Goal: Task Accomplishment & Management: Use online tool/utility

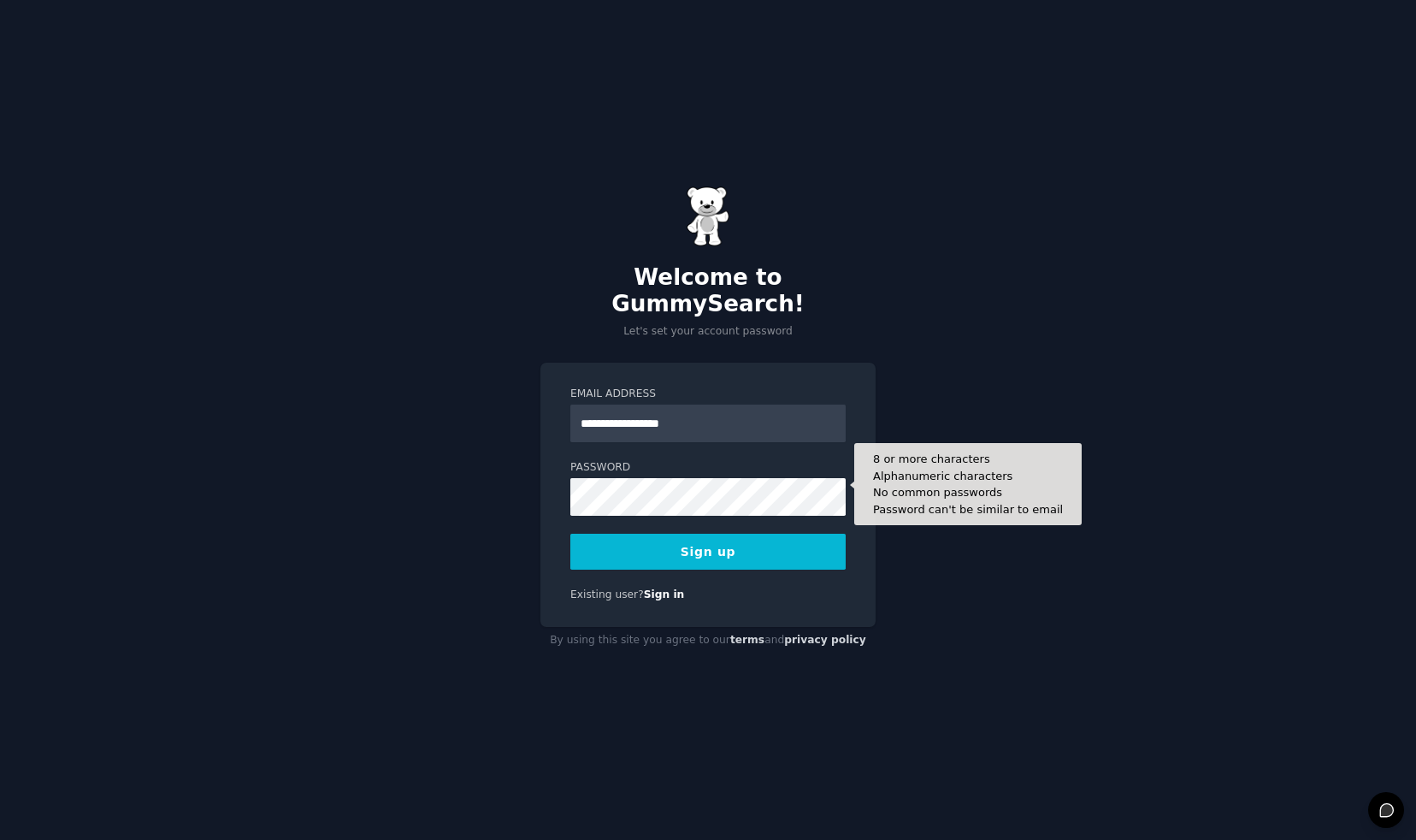
type input "**********"
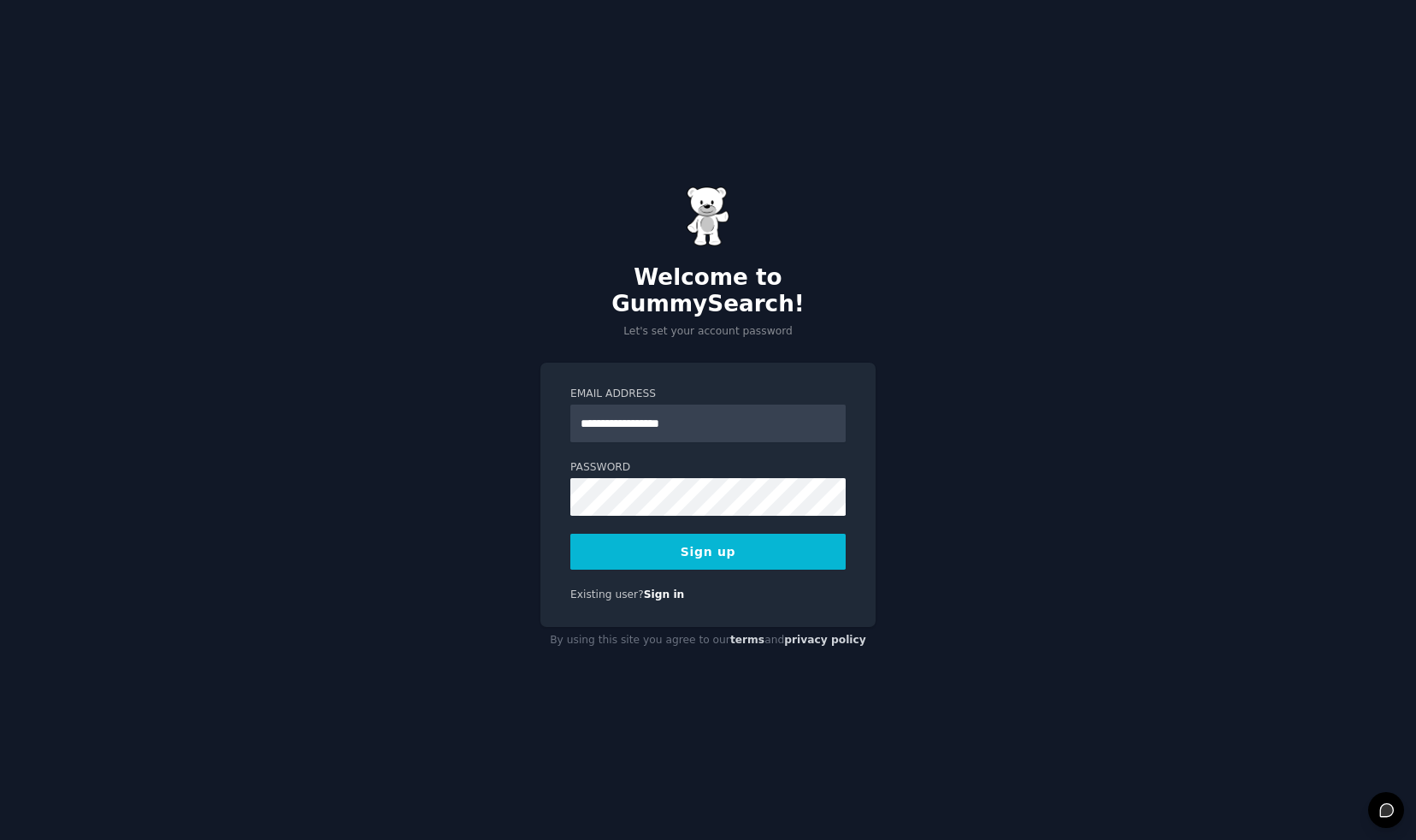
click at [867, 585] on div "**********" at bounding box center [708, 495] width 335 height 264
click at [721, 540] on button "Sign up" at bounding box center [708, 551] width 276 height 36
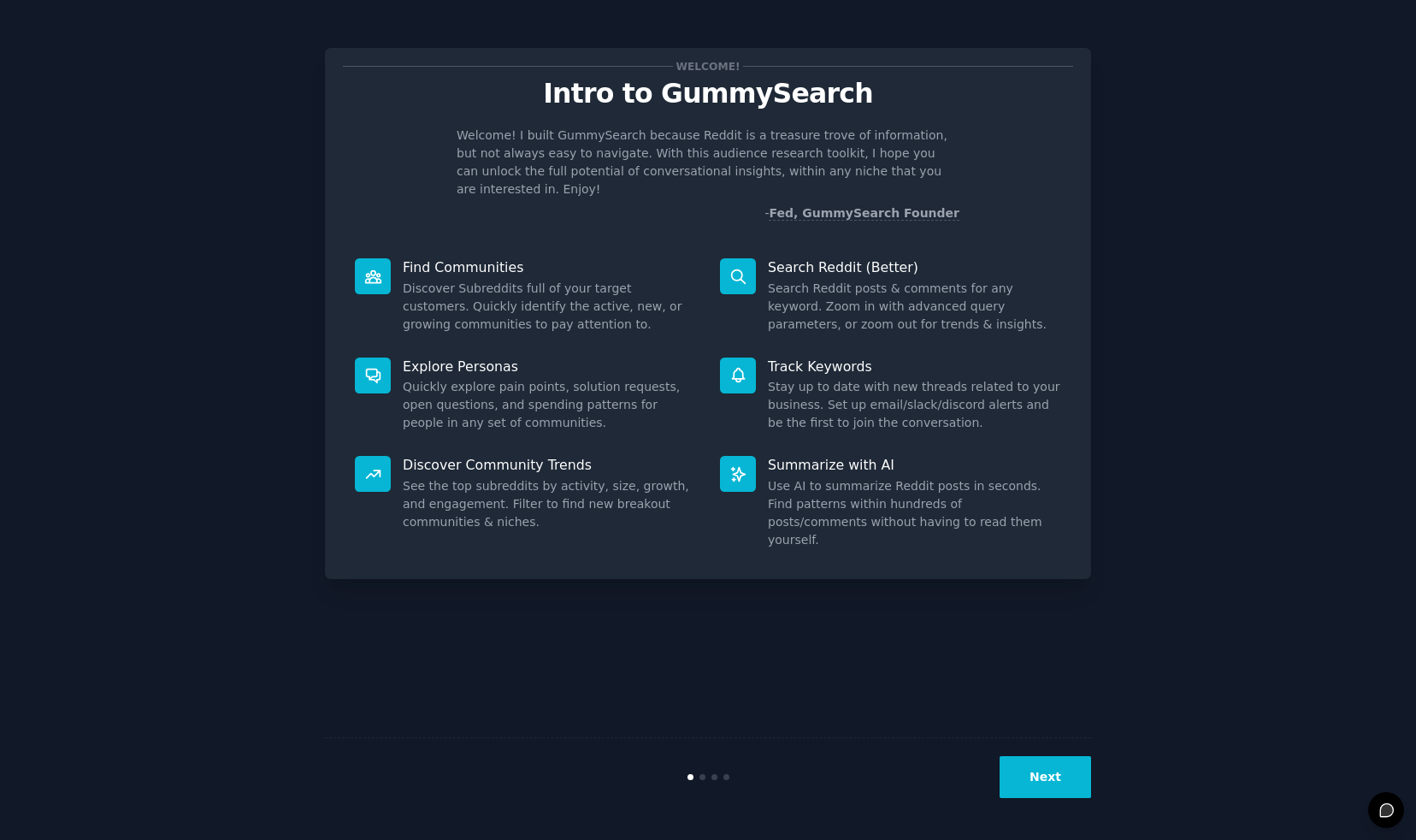
click at [1049, 779] on button "Next" at bounding box center [1045, 777] width 92 height 42
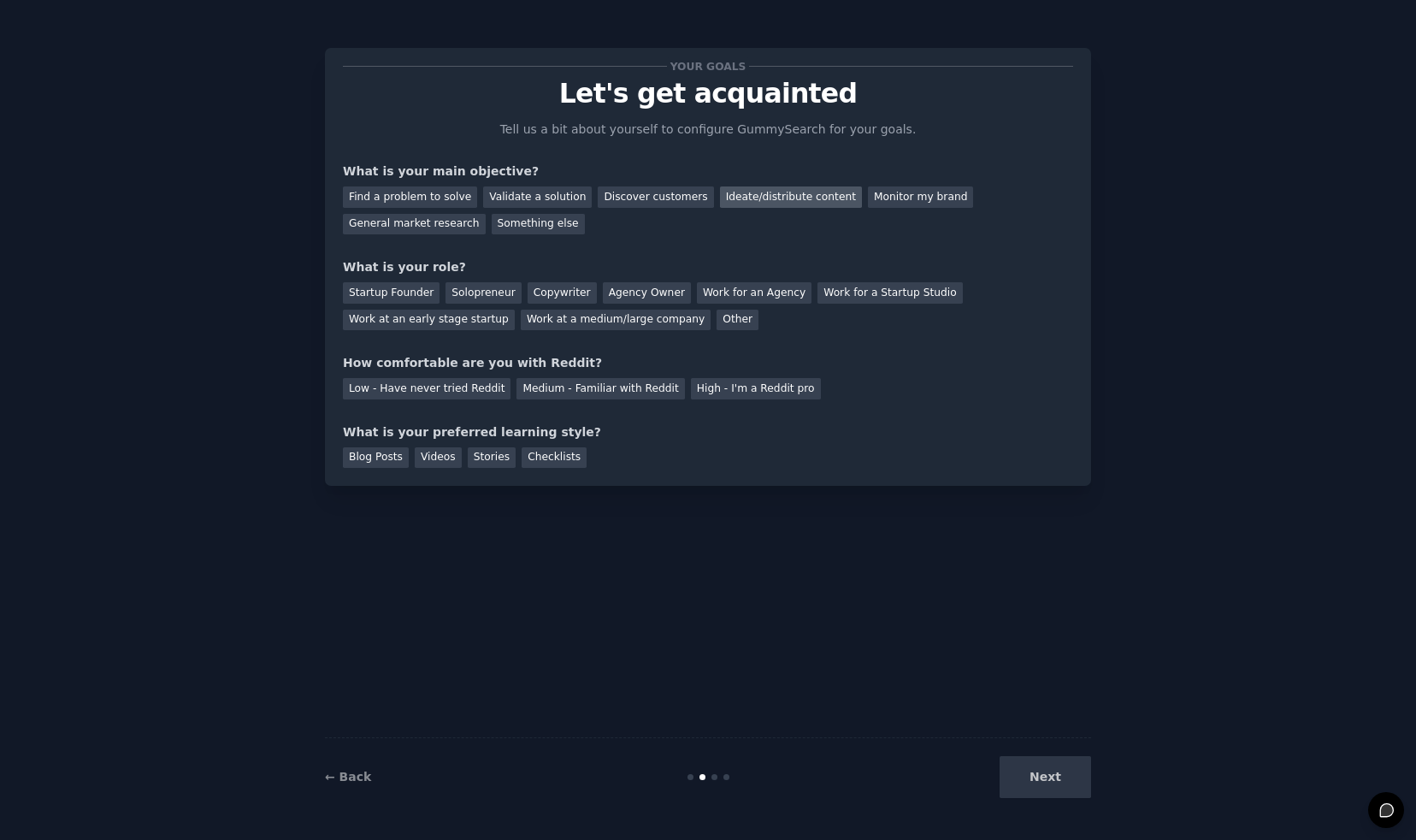
click at [741, 195] on div "Ideate/distribute content" at bounding box center [791, 196] width 142 height 22
click at [498, 293] on div "Solopreneur" at bounding box center [483, 293] width 76 height 22
click at [380, 291] on div "Startup Founder" at bounding box center [391, 293] width 96 height 22
click at [474, 285] on div "Solopreneur" at bounding box center [483, 293] width 76 height 22
click at [466, 389] on div "Low - Have never tried Reddit" at bounding box center [427, 388] width 168 height 22
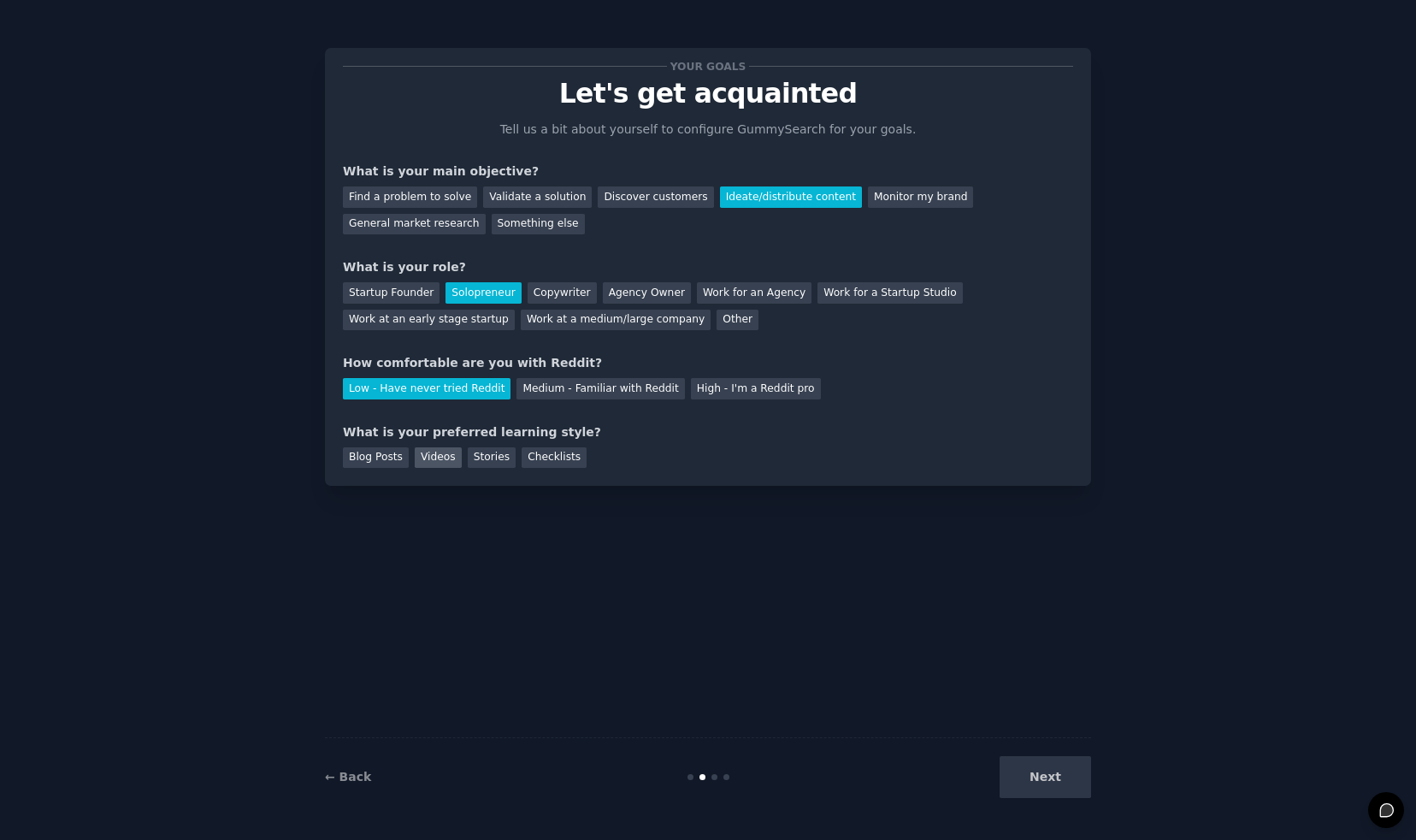
click at [441, 458] on div "Videos" at bounding box center [438, 458] width 47 height 22
click at [378, 457] on div "Blog Posts" at bounding box center [376, 458] width 66 height 22
click at [1055, 776] on button "Next" at bounding box center [1045, 777] width 92 height 42
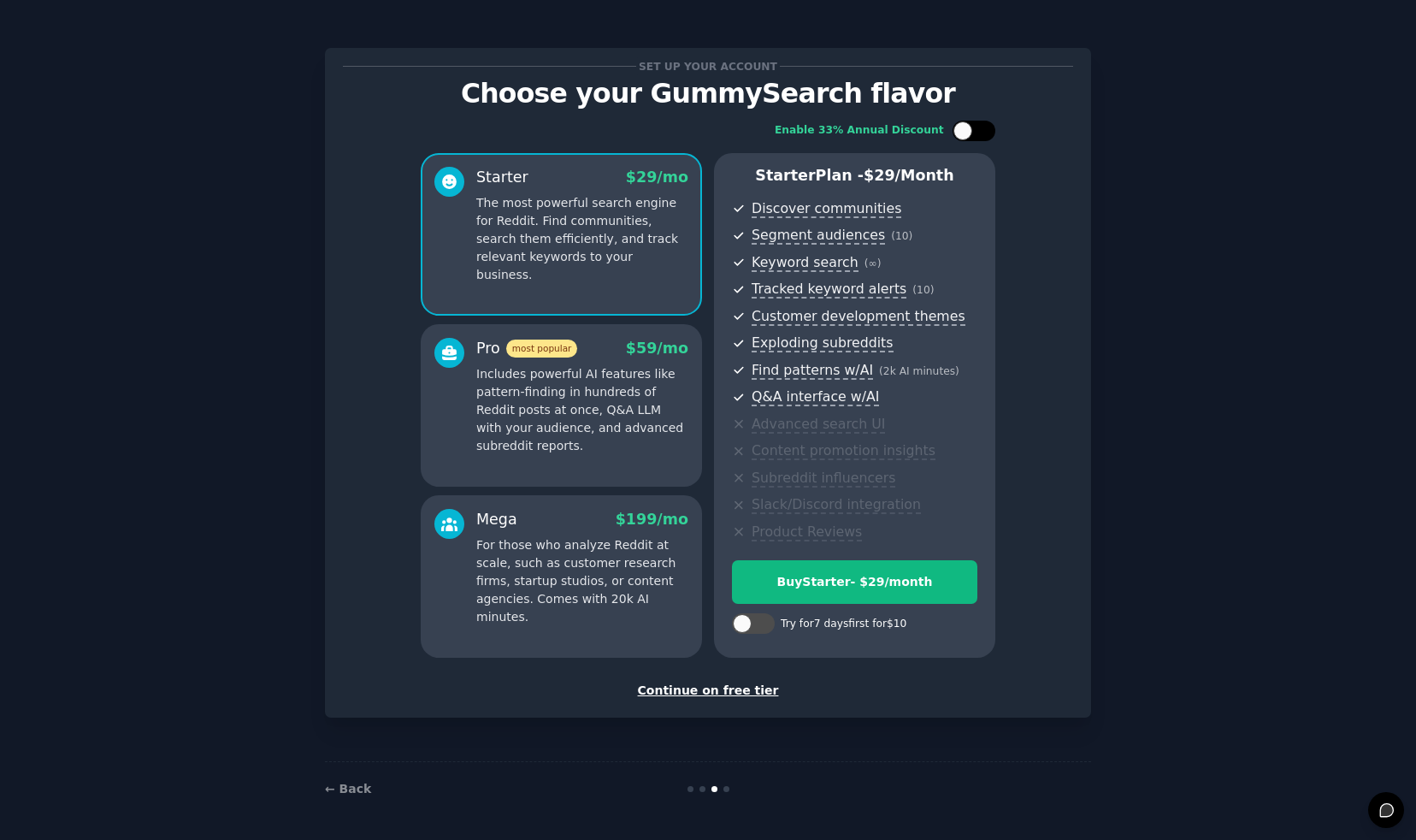
click at [964, 133] on div at bounding box center [963, 131] width 19 height 19
checkbox input "true"
click at [722, 681] on div "Continue on free tier" at bounding box center [708, 690] width 731 height 18
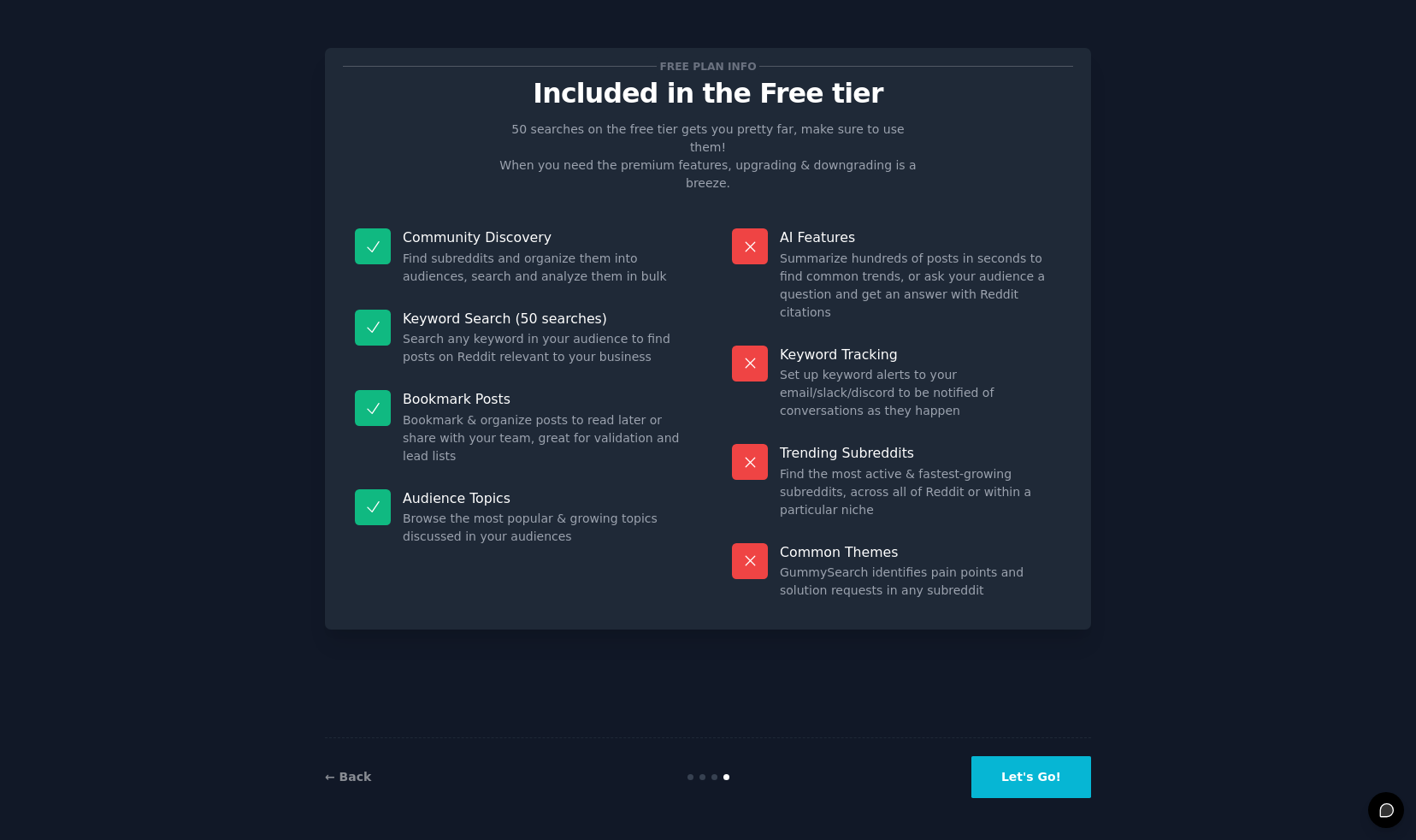
click at [1034, 779] on button "Let's Go!" at bounding box center [1031, 777] width 120 height 42
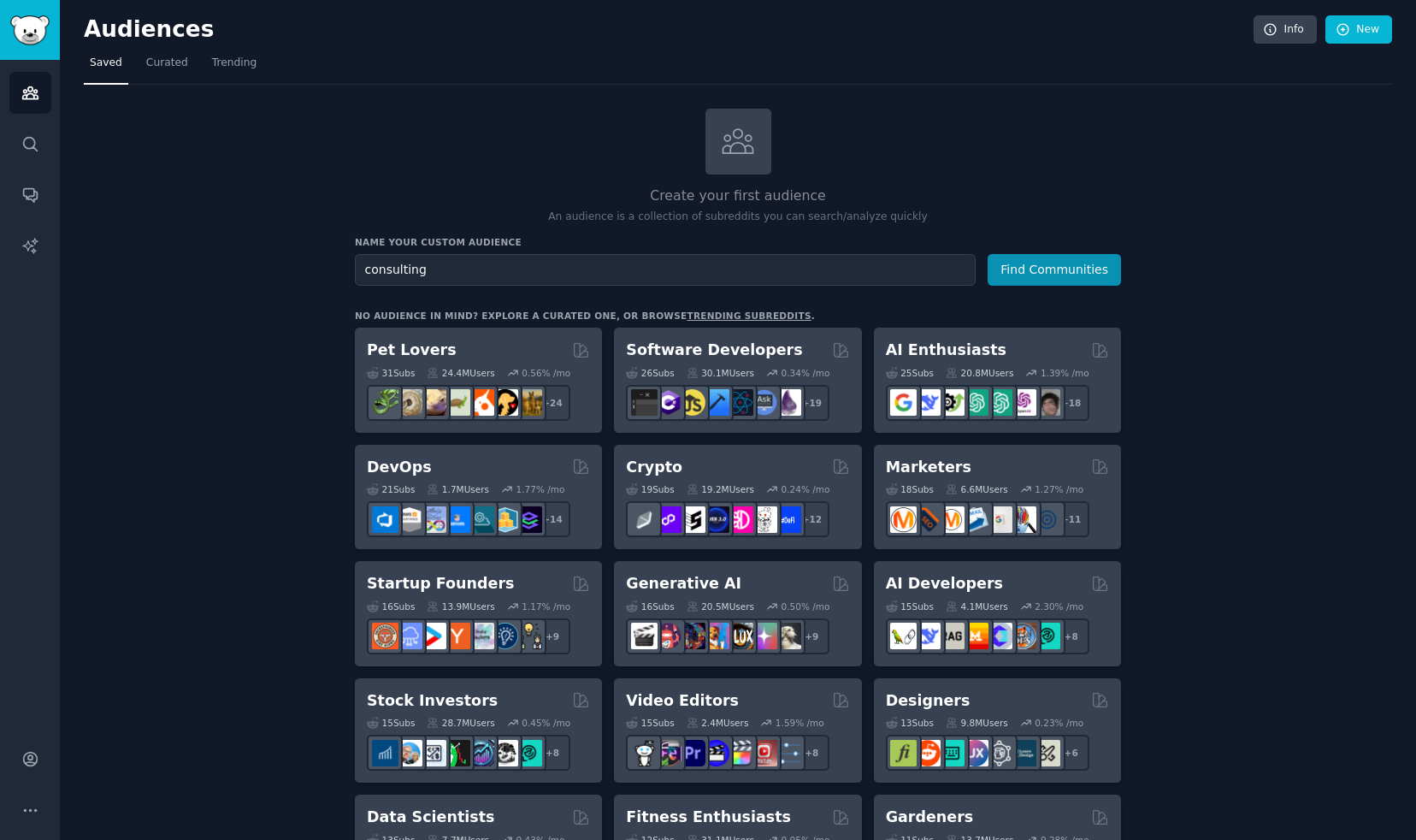
type input "consulting"
click at [1055, 268] on button "Find Communities" at bounding box center [1054, 270] width 133 height 32
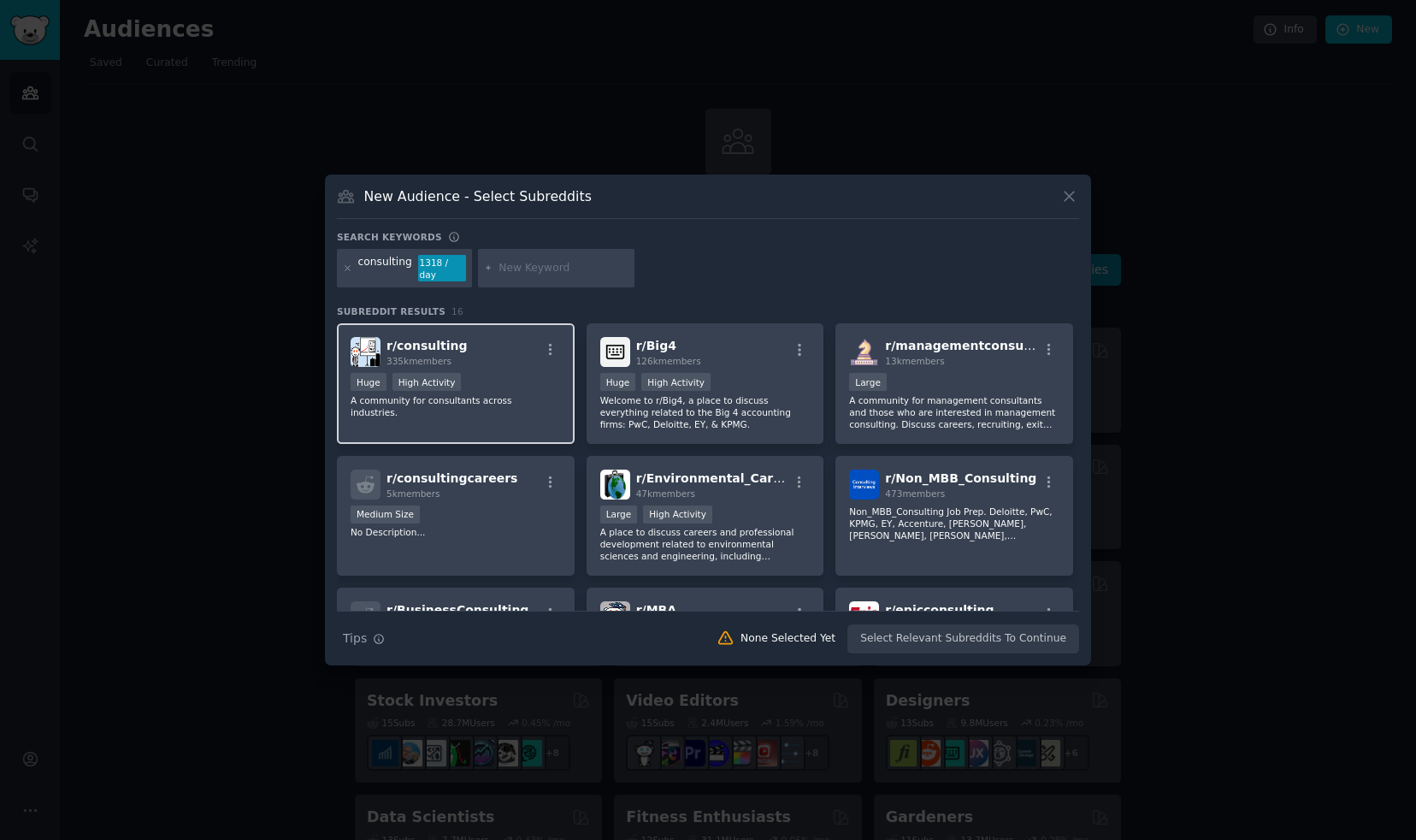
click at [498, 359] on div "r/ consulting 335k members" at bounding box center [455, 352] width 211 height 30
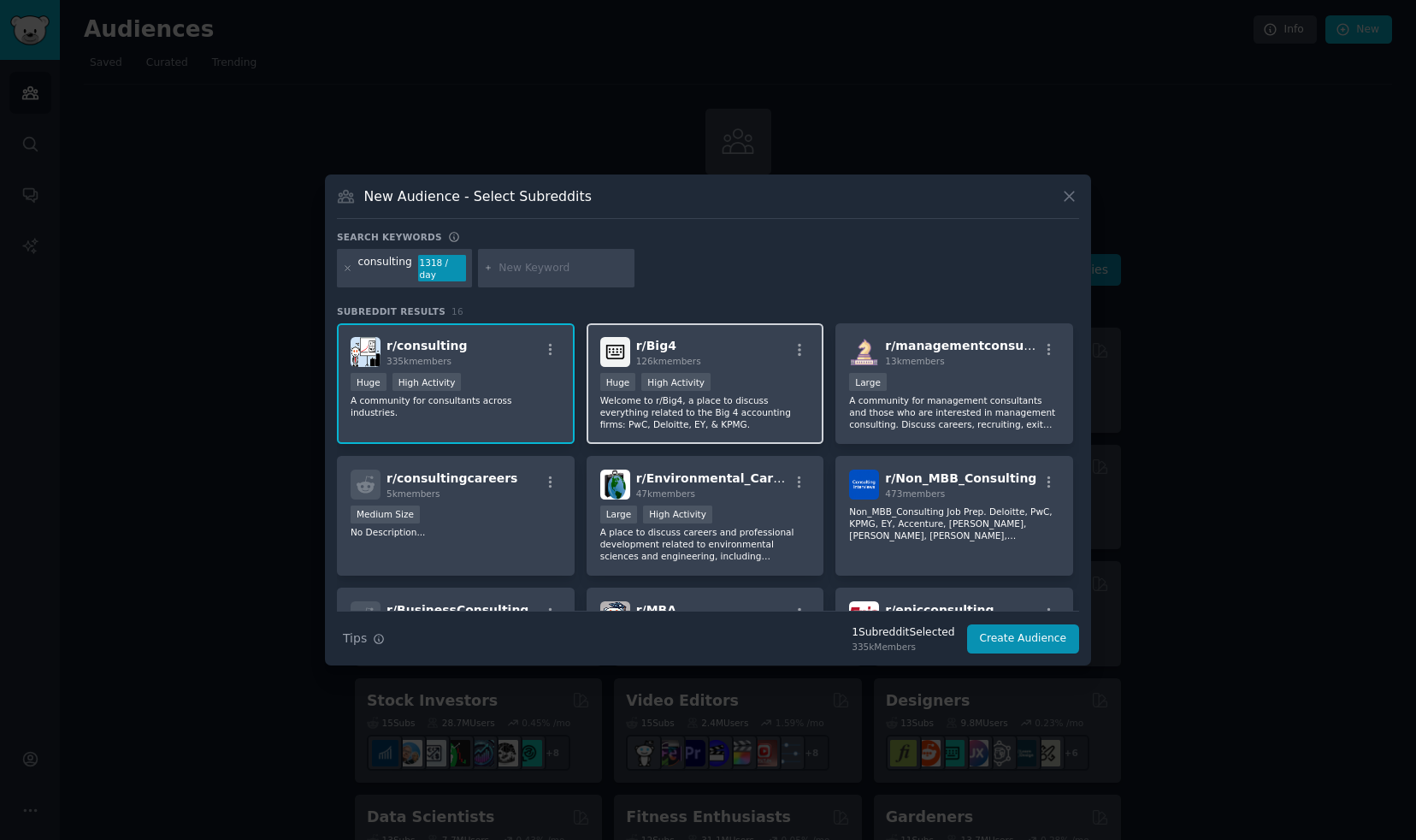
click at [732, 401] on p "Welcome to r/Big4, a place to discuss everything related to the Big 4 accountin…" at bounding box center [705, 412] width 211 height 36
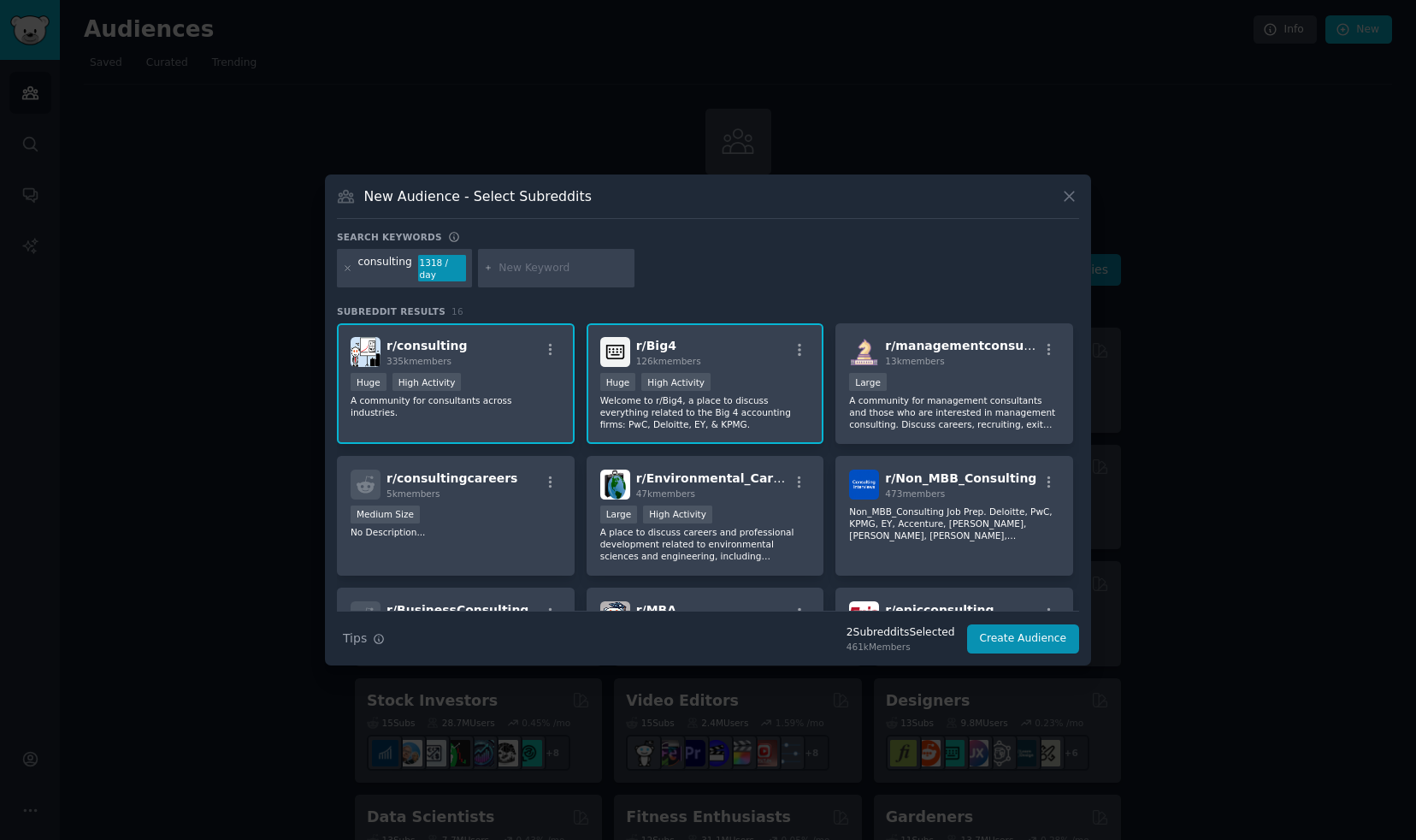
click at [509, 274] on input "text" at bounding box center [564, 268] width 130 height 15
type input "growth"
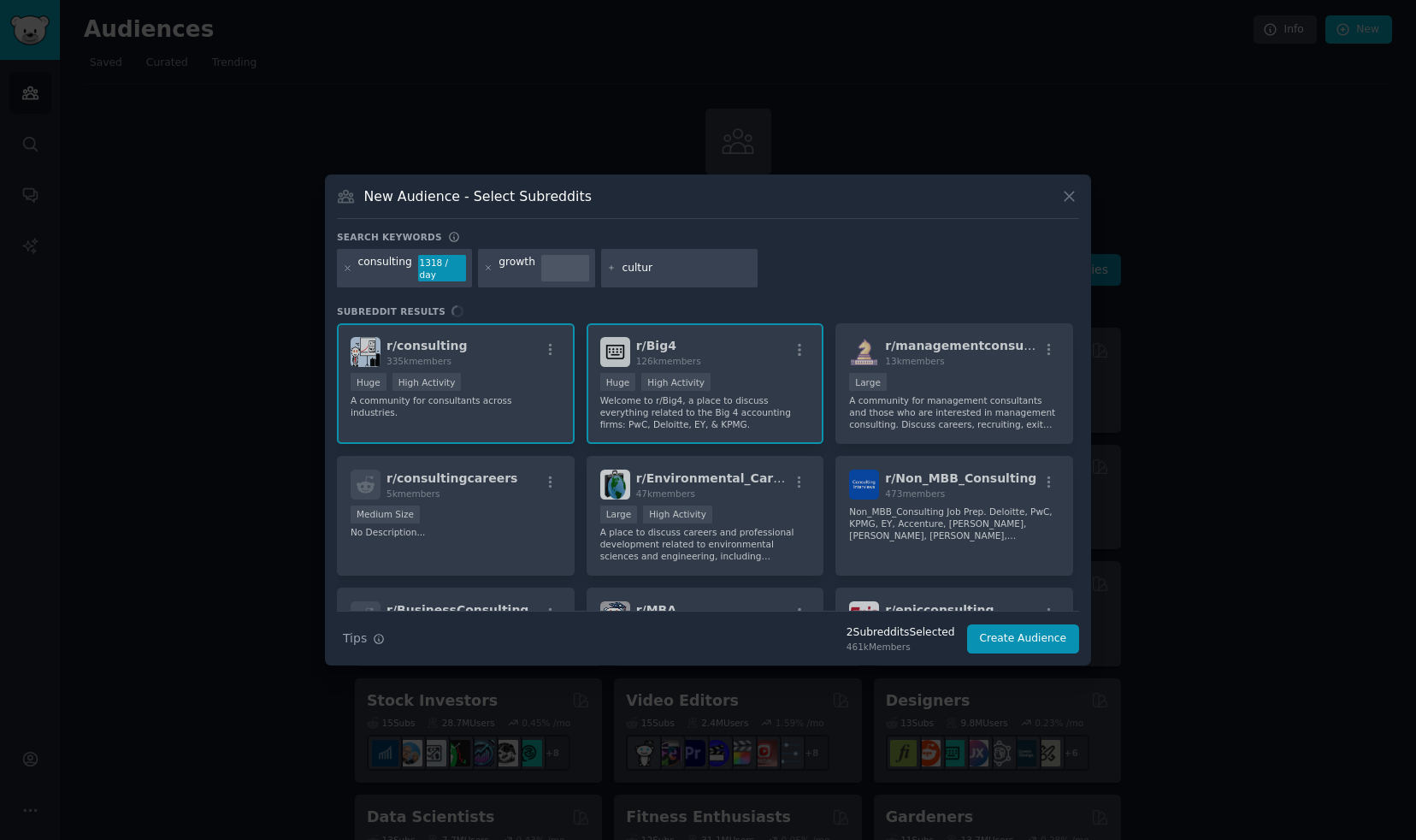
type input "culture"
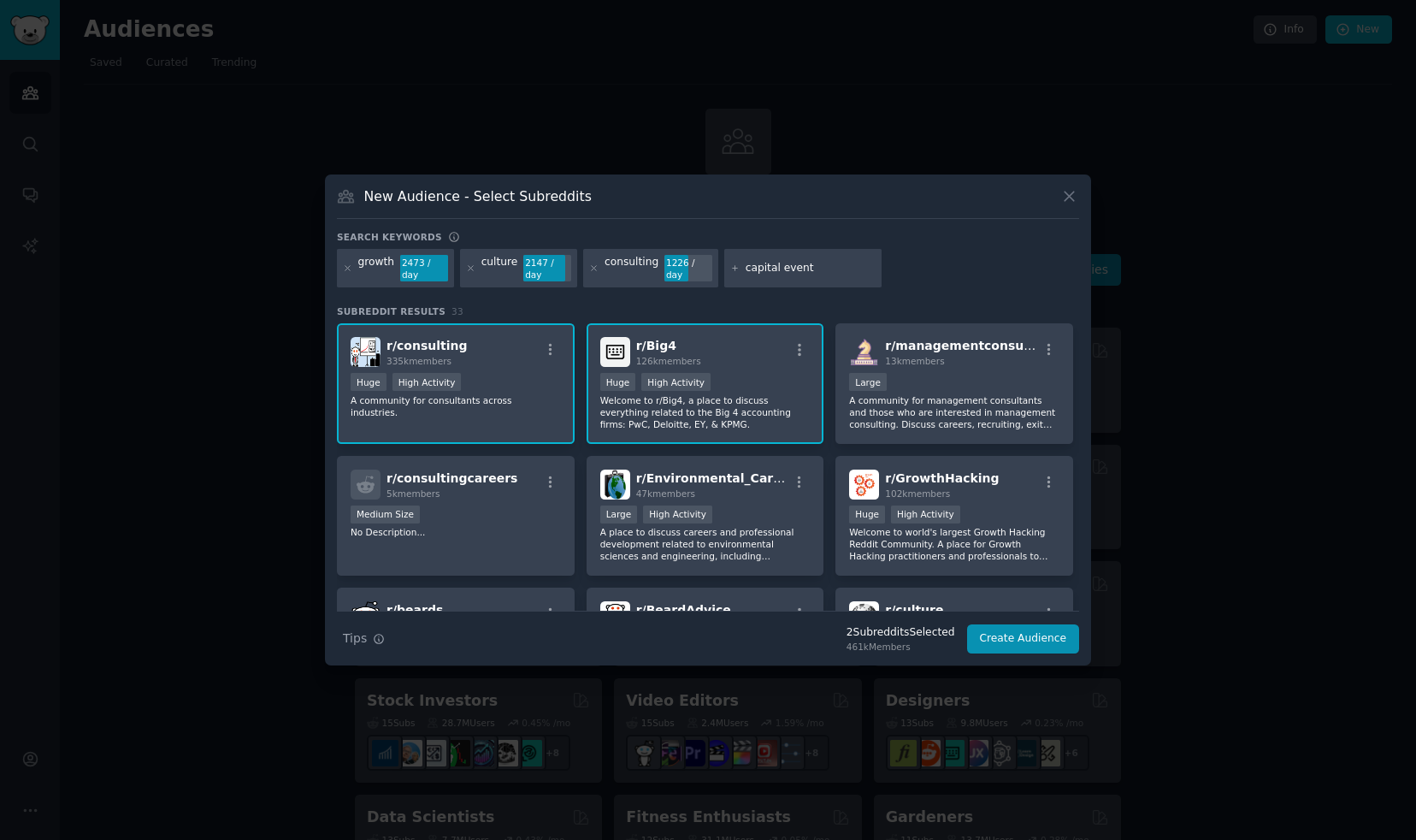
type input "capital events"
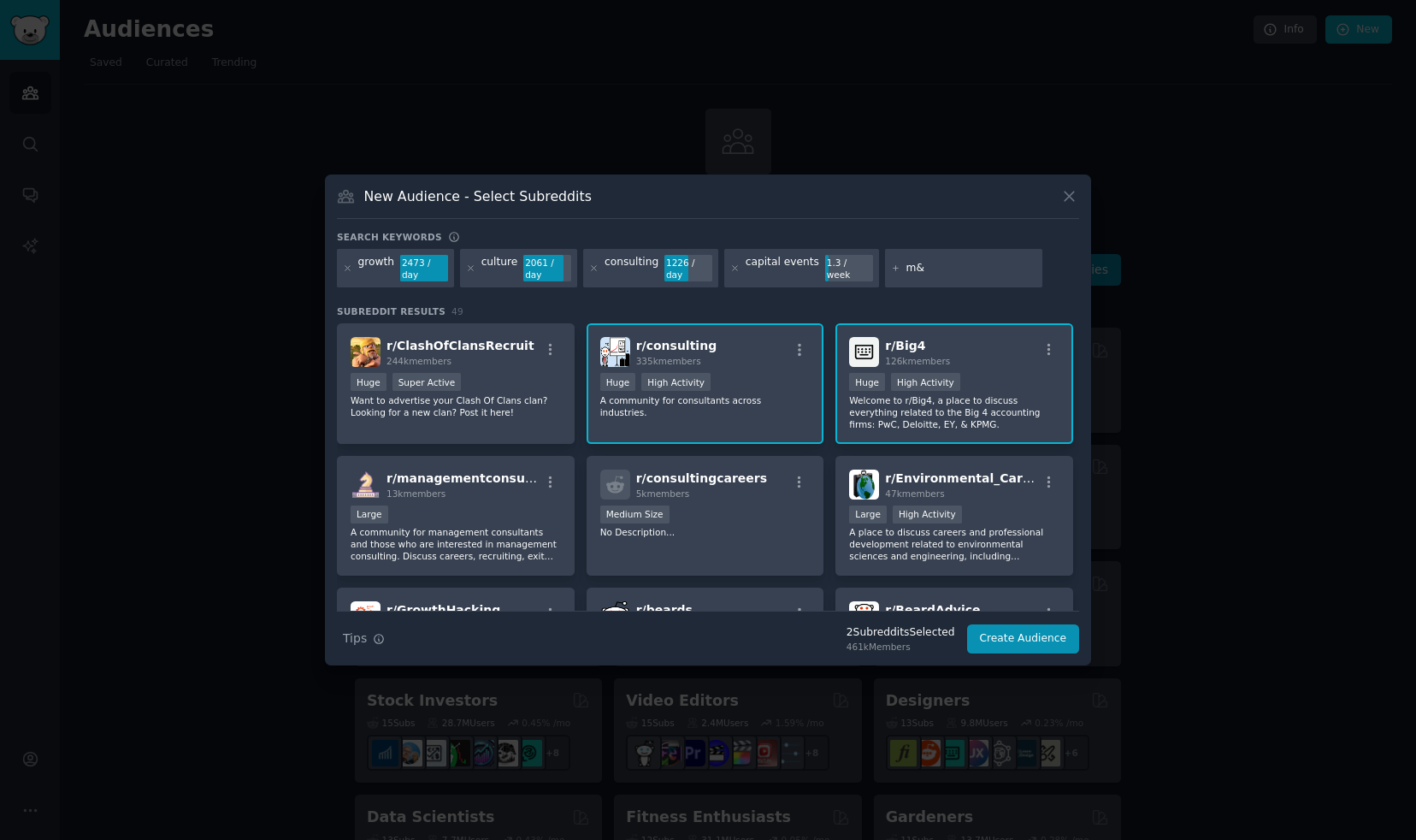
type input "m&a"
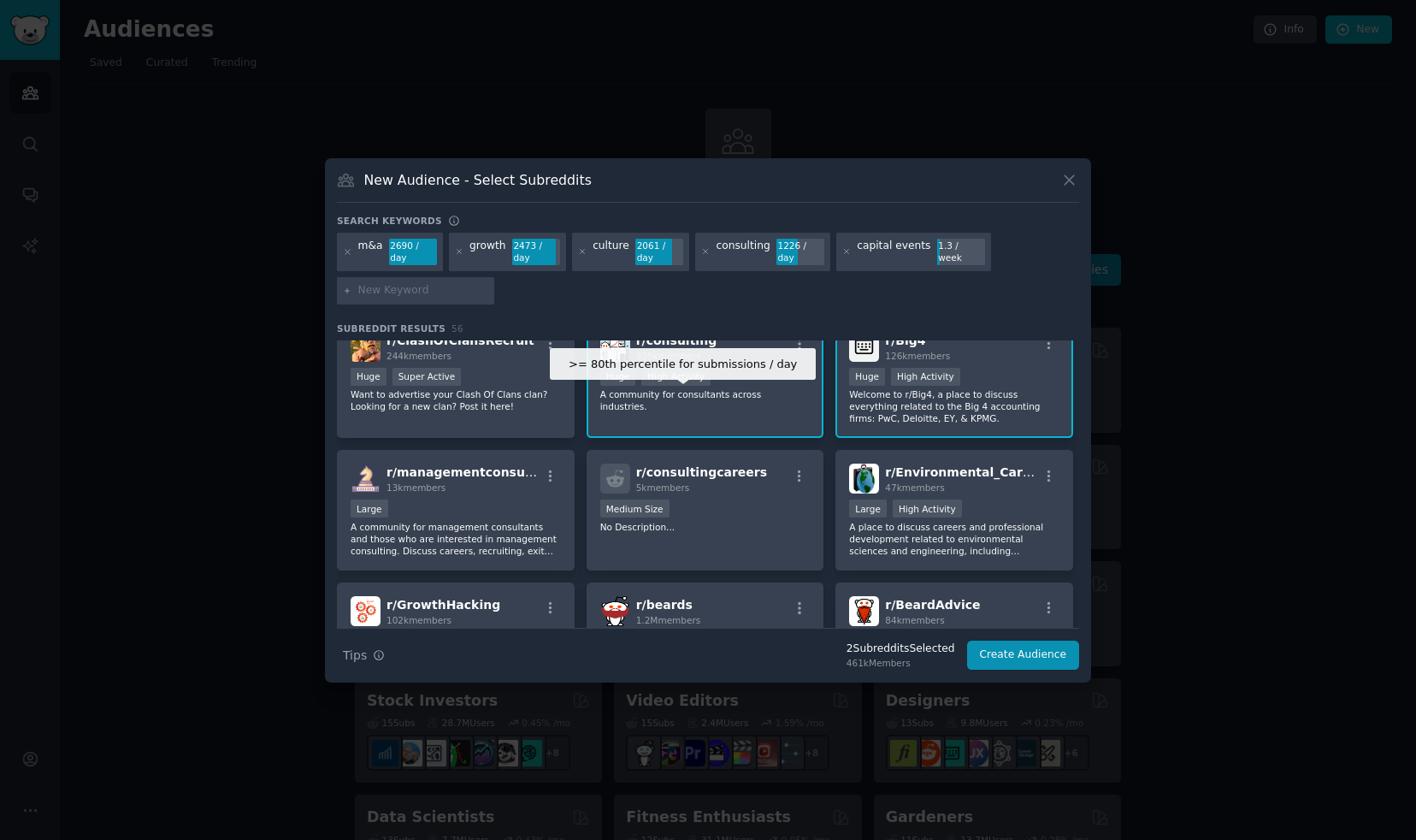
scroll to position [23, 0]
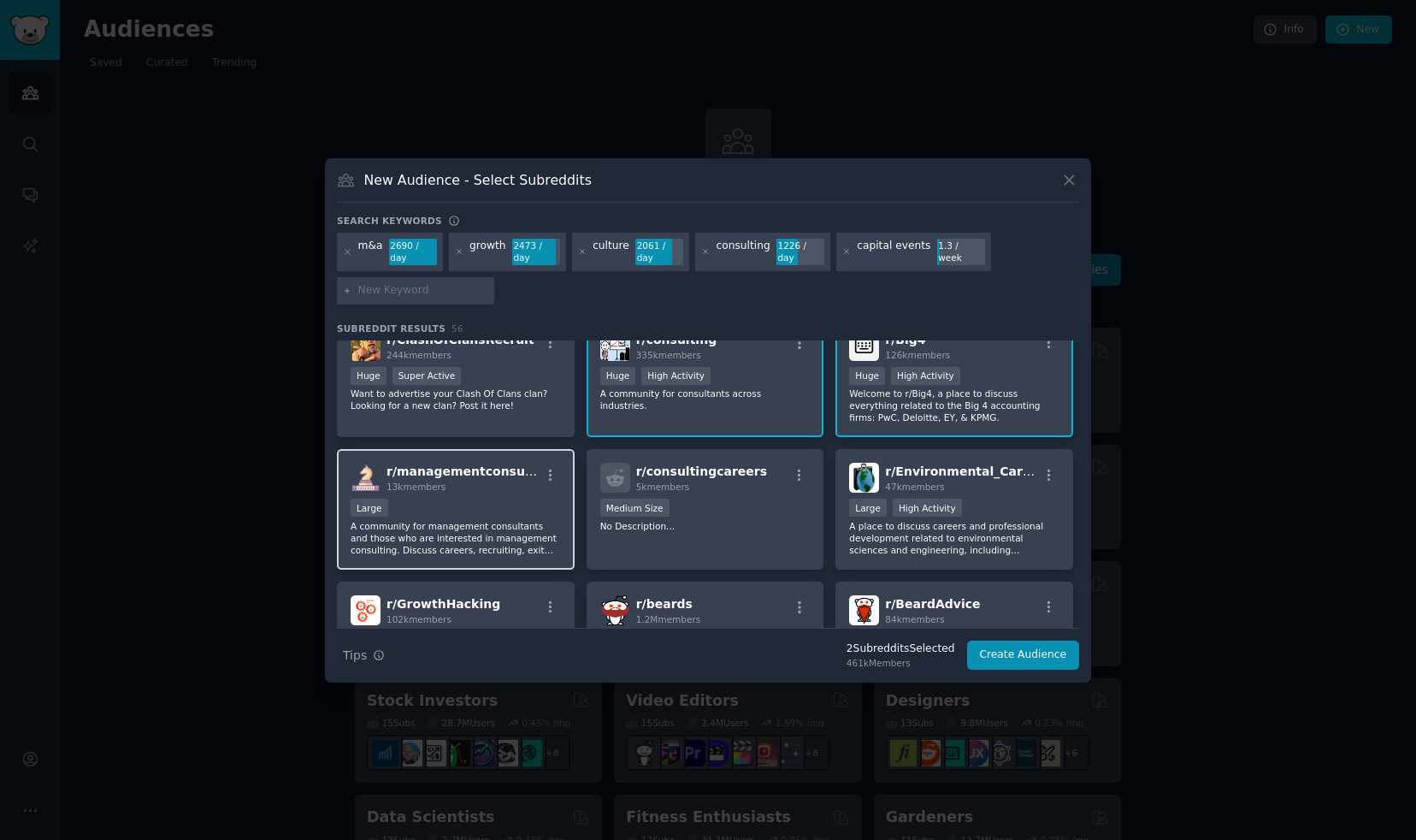
click at [501, 496] on div "r/ managementconsulting 13k members Large A community for management consultant…" at bounding box center [456, 510] width 238 height 121
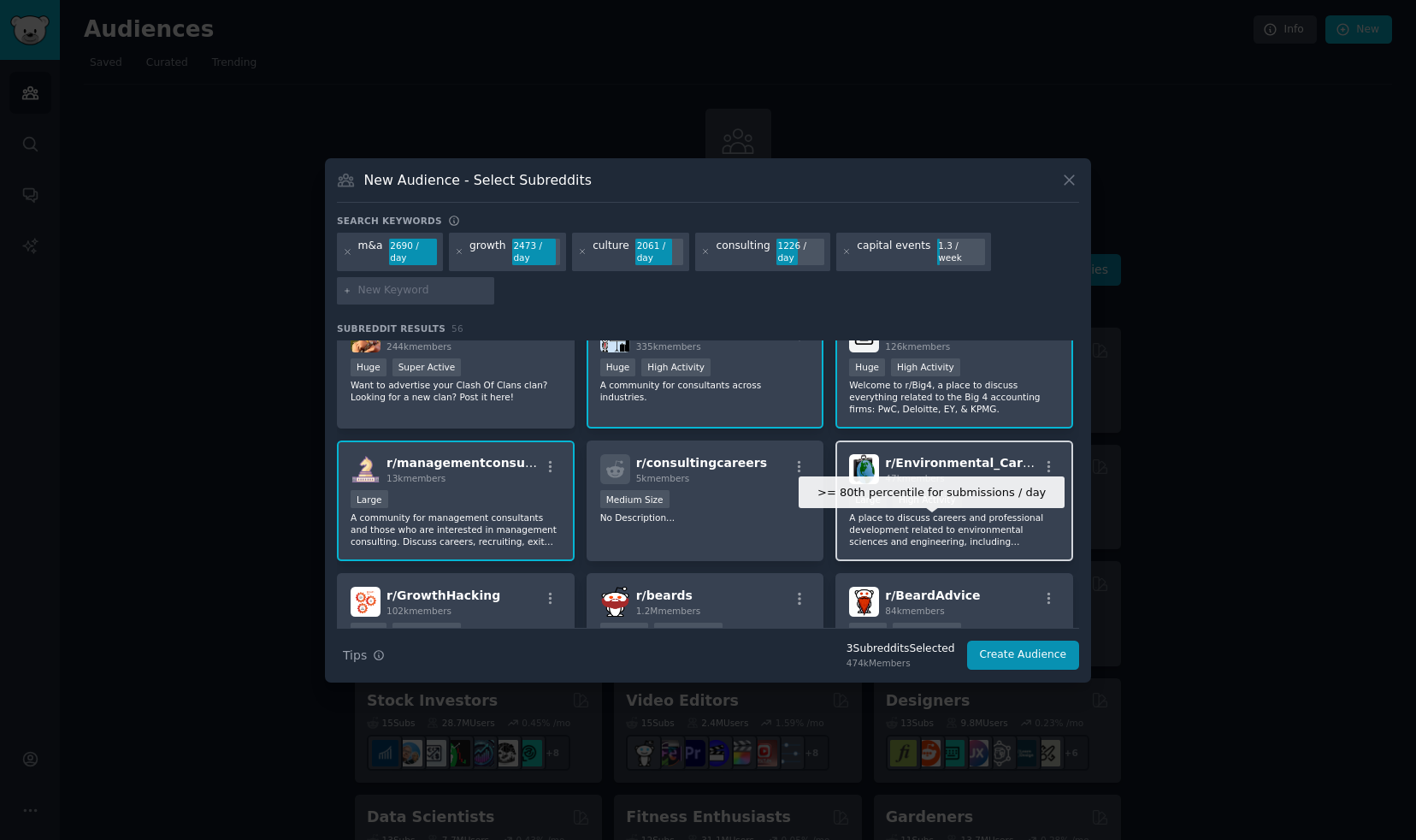
scroll to position [35, 0]
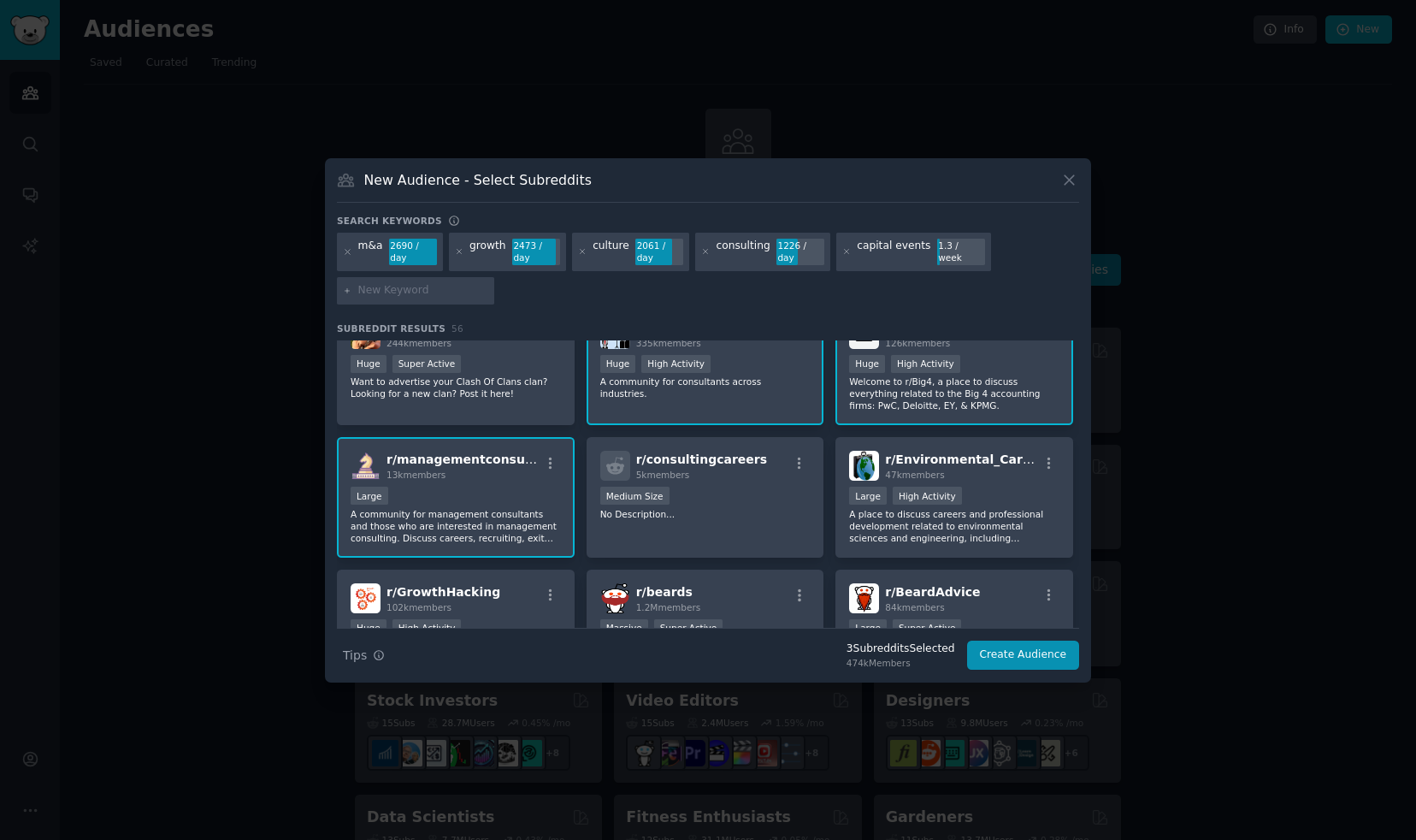
click at [461, 296] on input "text" at bounding box center [424, 291] width 130 height 15
type input "ceo"
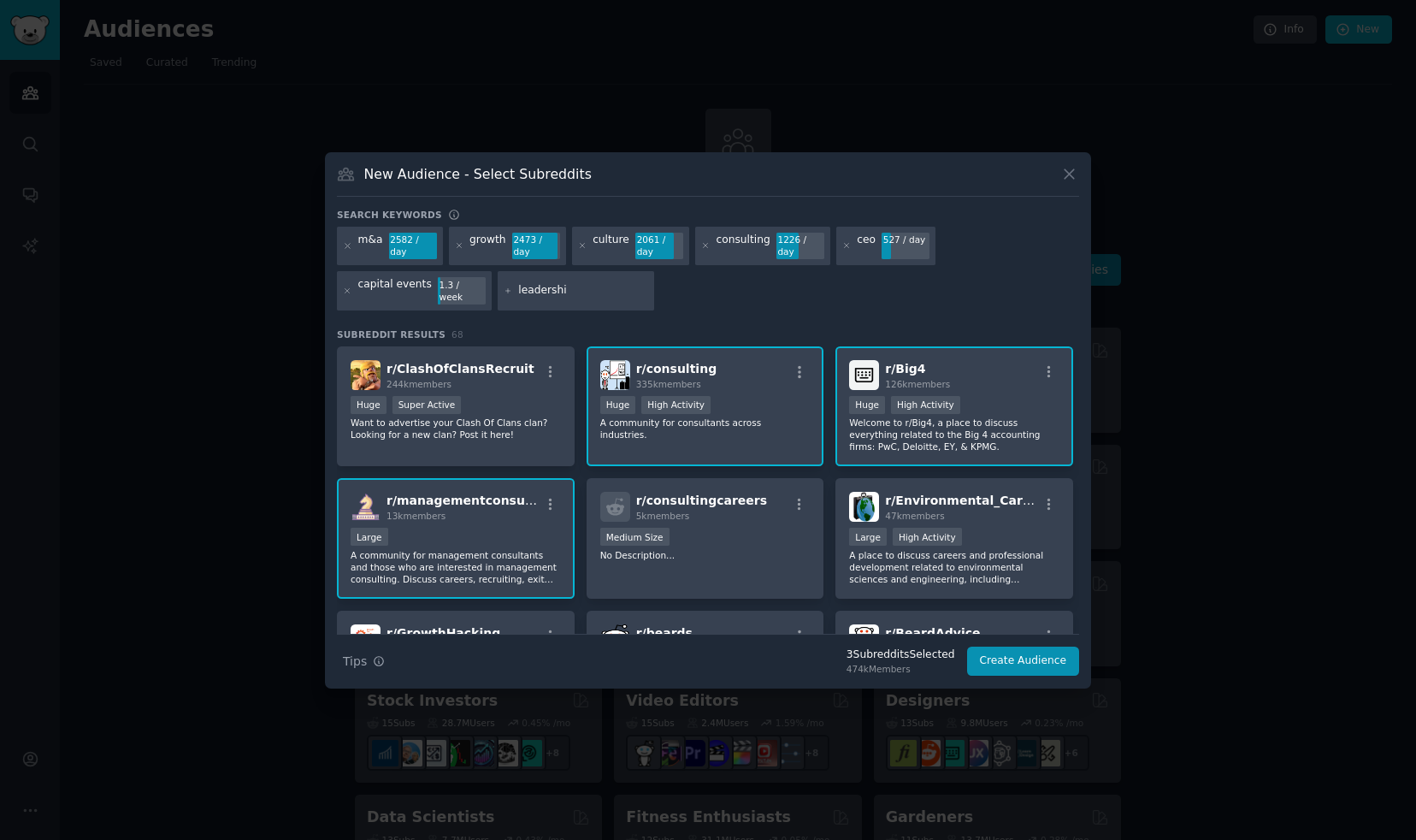
type input "leadership"
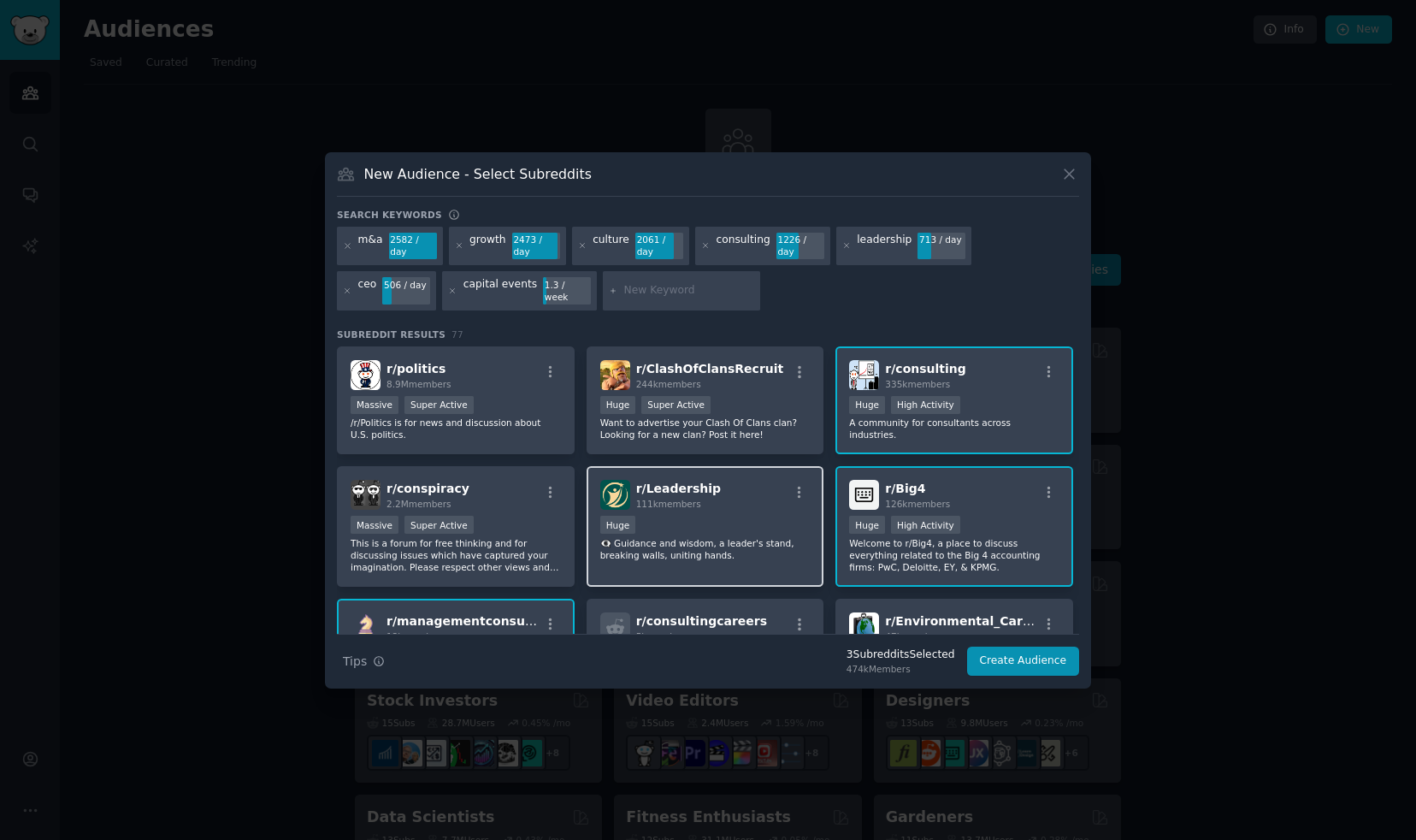
click at [736, 496] on div "r/ Leadership 111k members" at bounding box center [705, 495] width 211 height 30
click at [1010, 418] on p "A community for consultants across industries." at bounding box center [954, 428] width 211 height 24
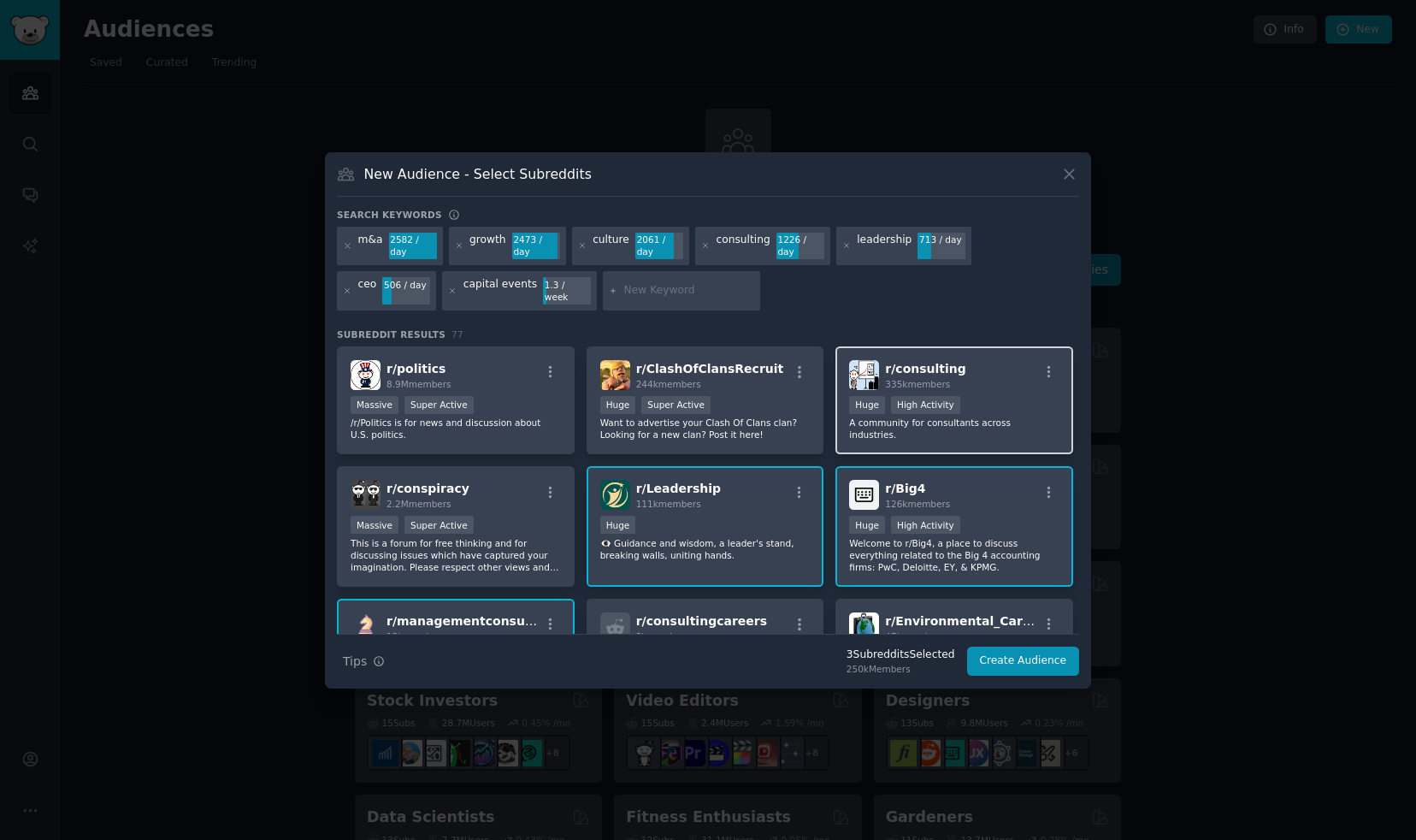
click at [962, 380] on div "r/ consulting 335k members" at bounding box center [954, 375] width 211 height 30
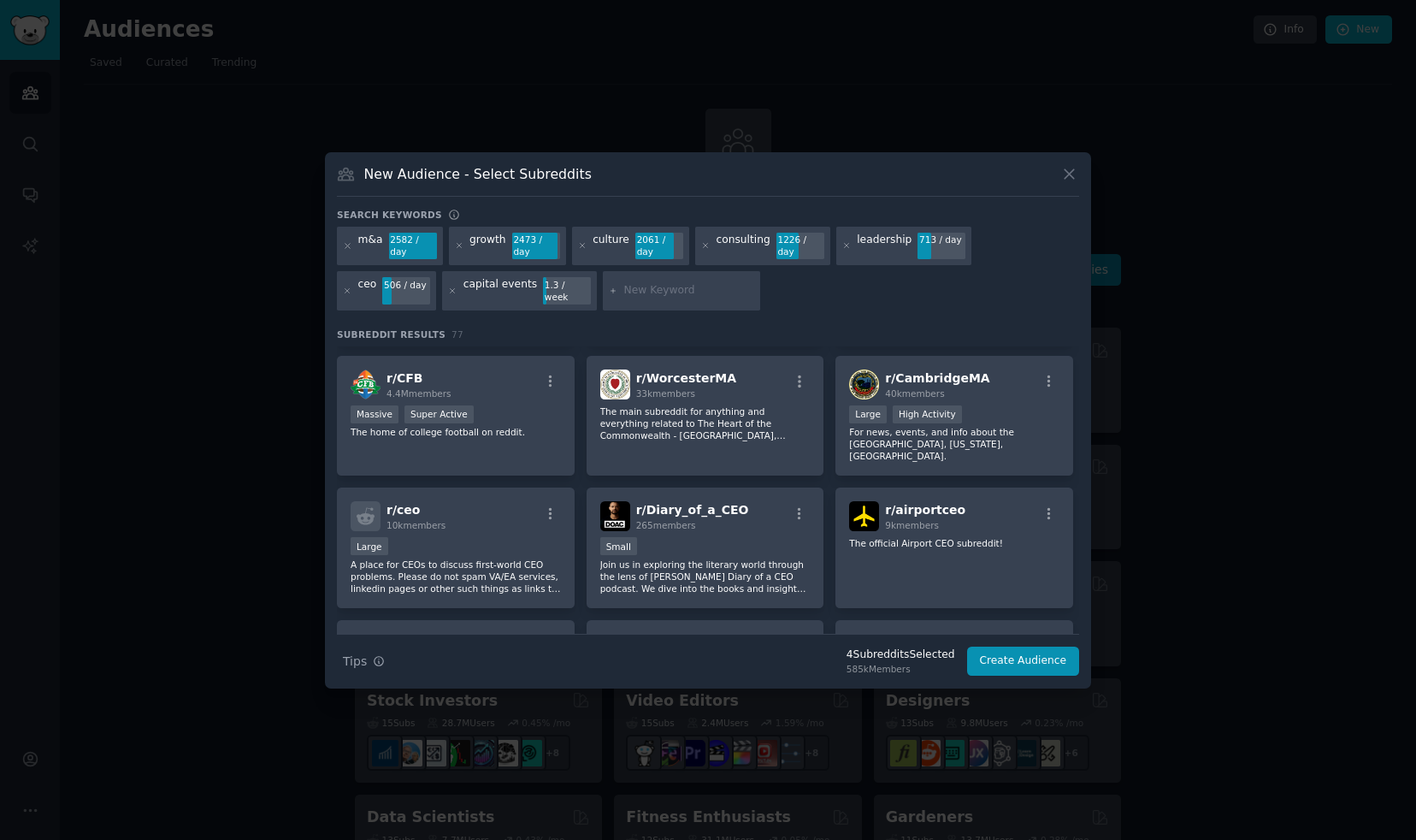
scroll to position [2349, 0]
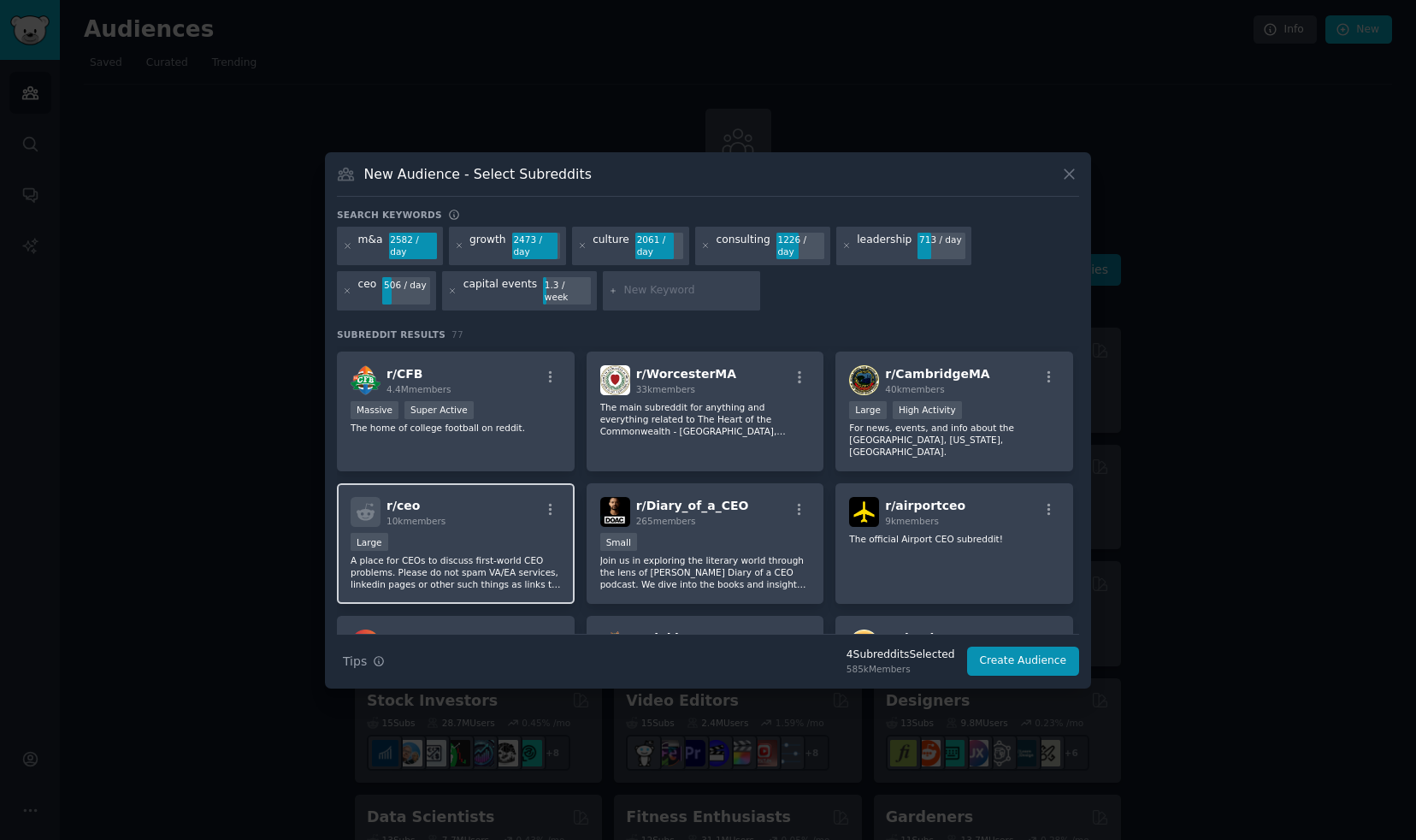
click at [477, 496] on div "r/ ceo 10k members" at bounding box center [455, 512] width 211 height 30
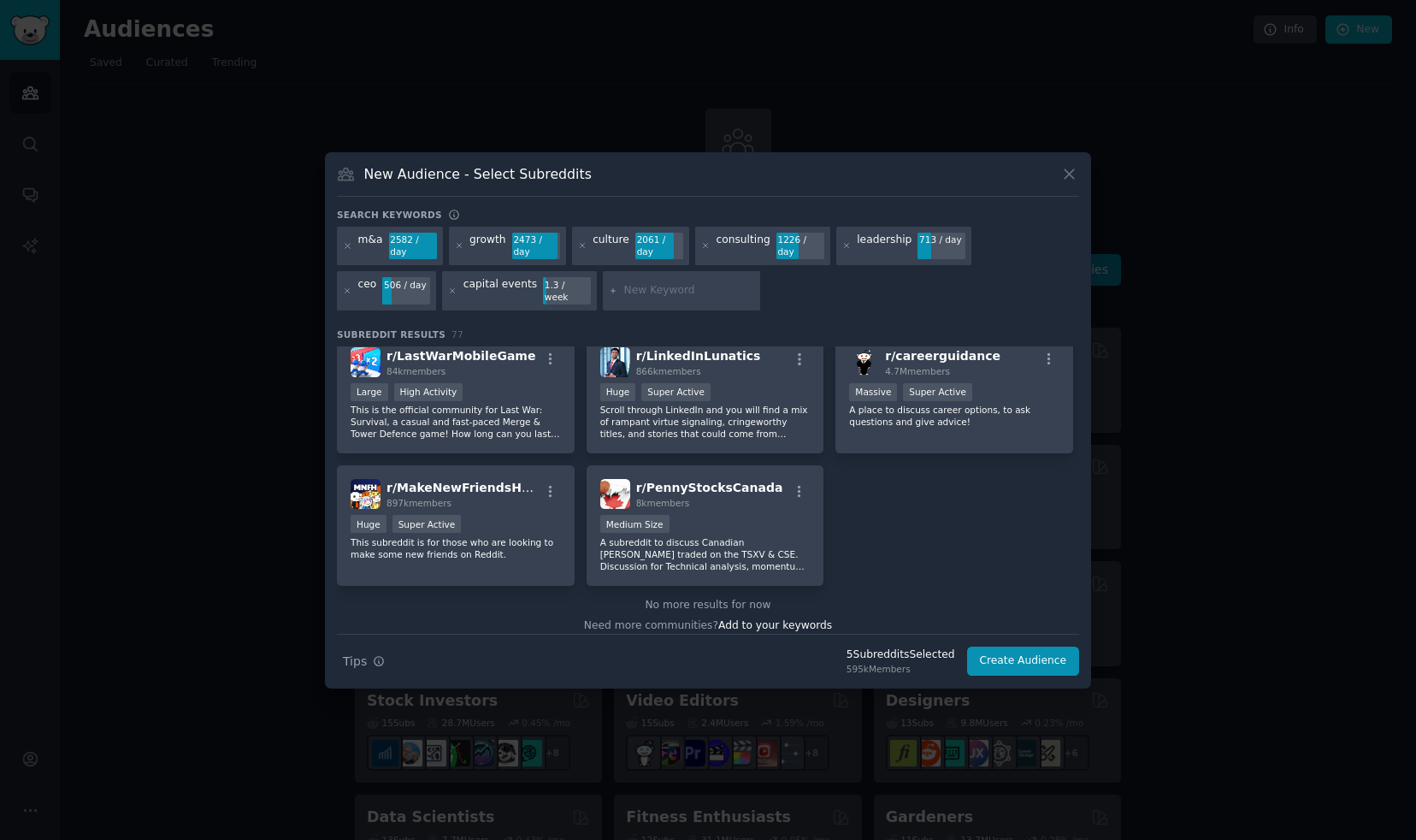
scroll to position [3158, 0]
click at [1016, 661] on button "Create Audience" at bounding box center [1024, 661] width 113 height 29
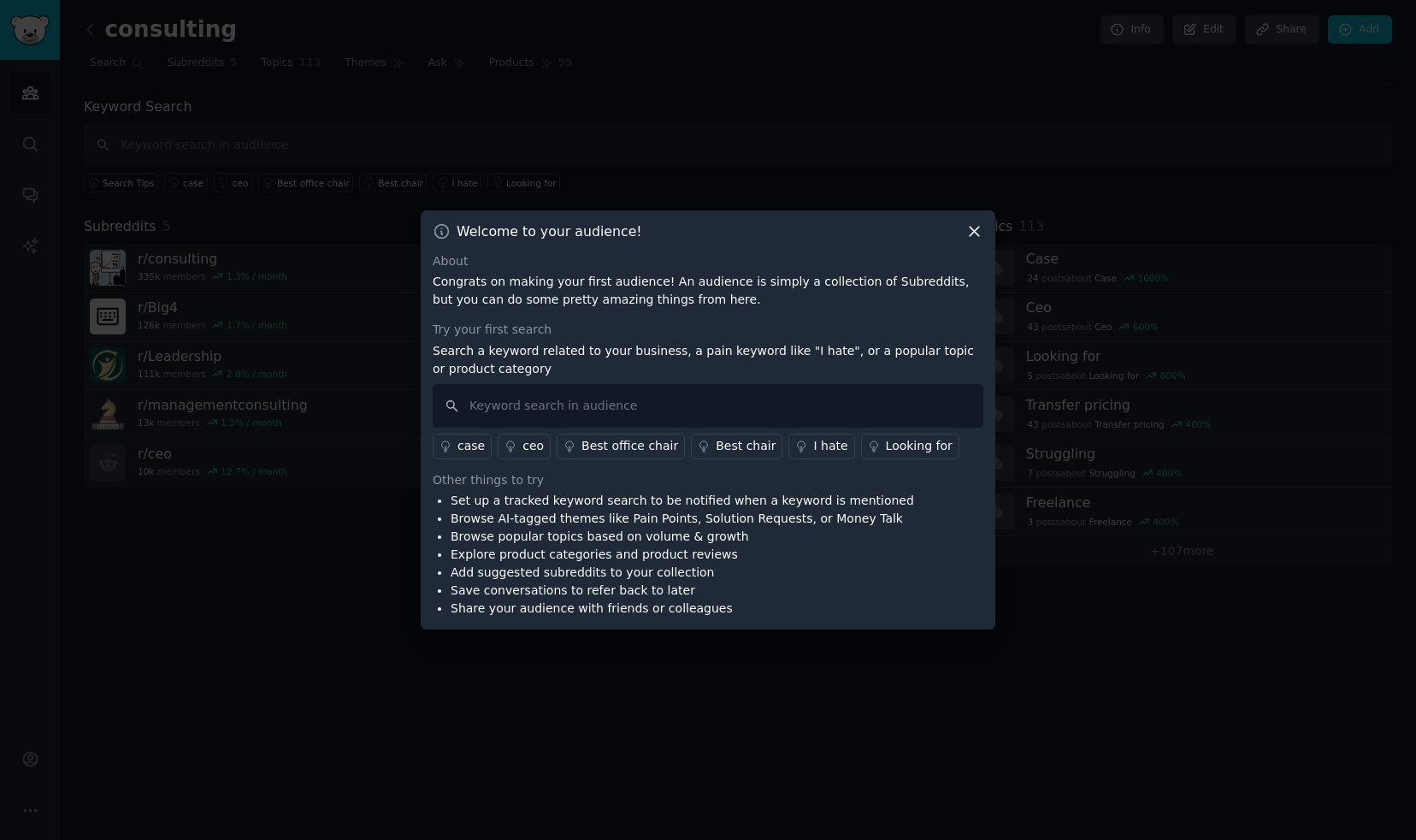
click at [974, 228] on icon at bounding box center [974, 231] width 18 height 18
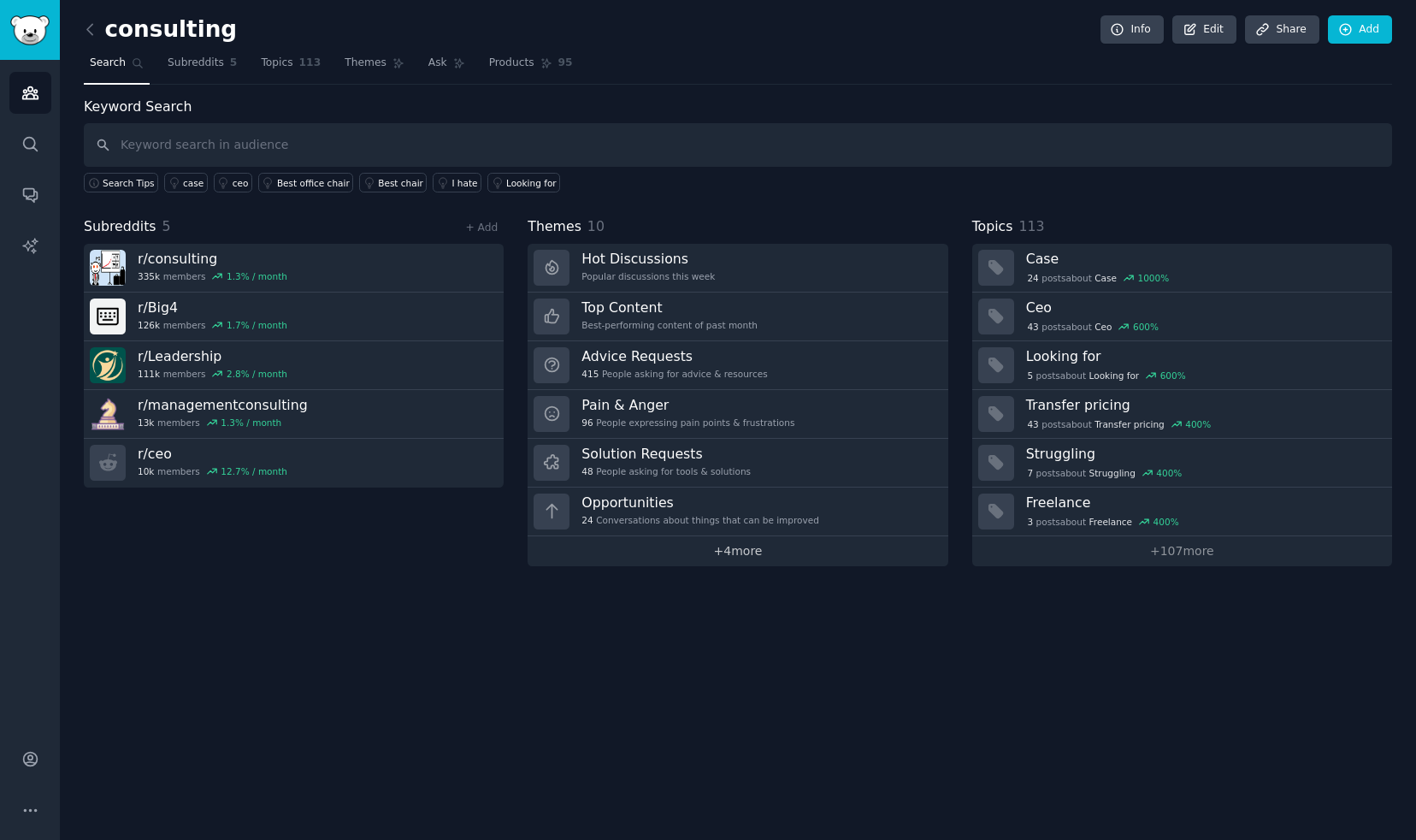
click at [744, 559] on link "+ 4 more" at bounding box center [737, 551] width 420 height 30
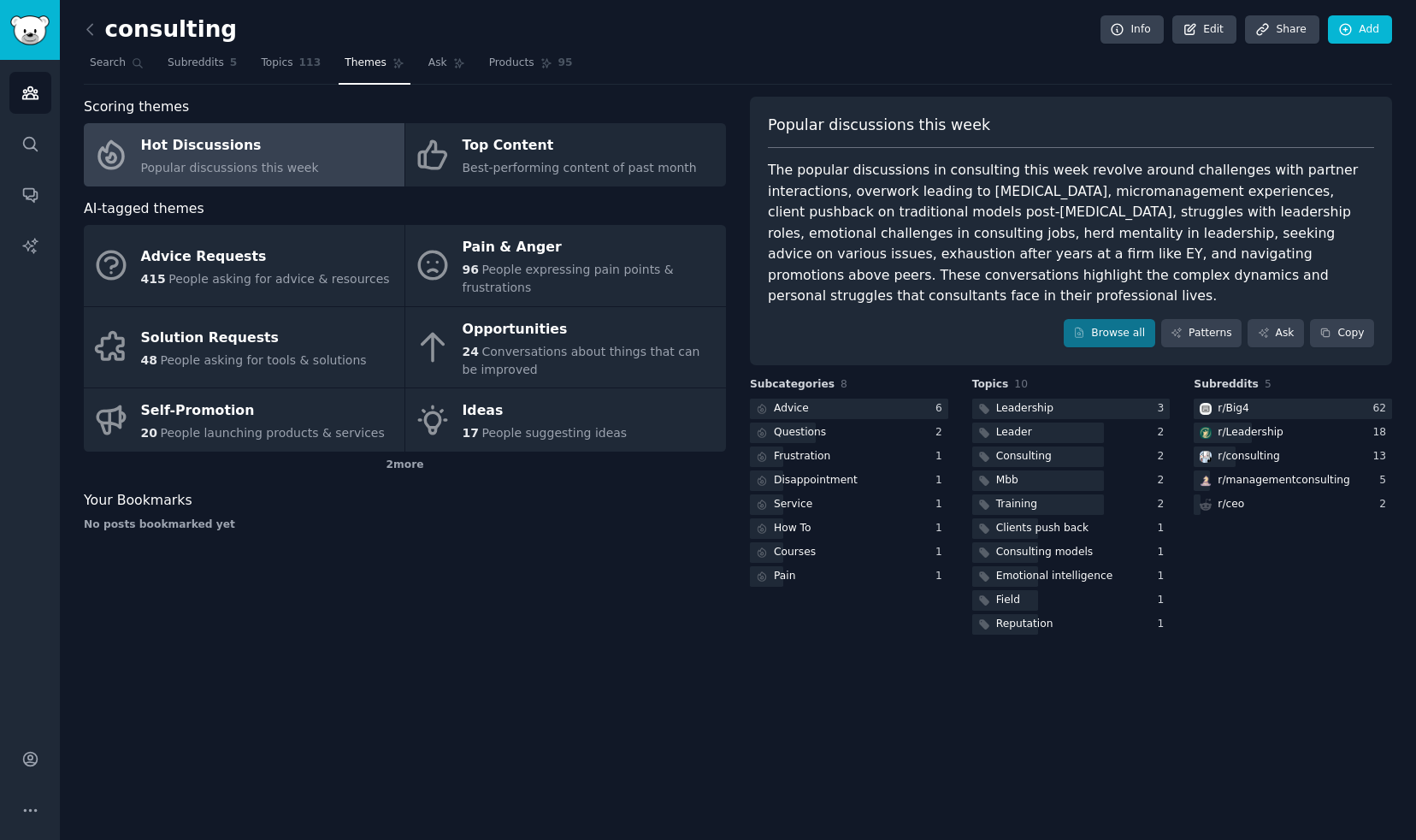
click at [247, 146] on div "Hot Discussions" at bounding box center [229, 145] width 177 height 27
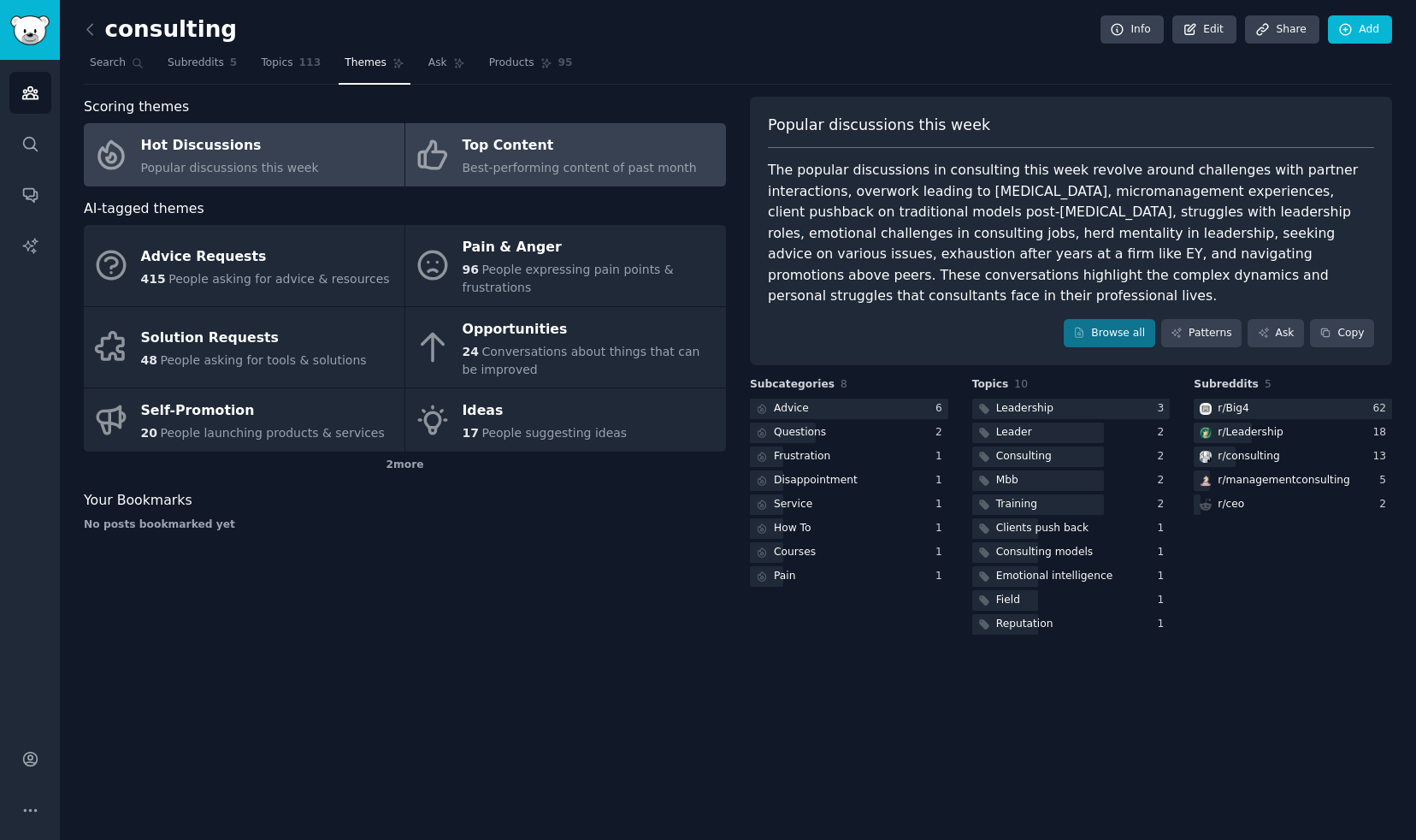
click at [486, 145] on div "Top Content" at bounding box center [580, 145] width 234 height 27
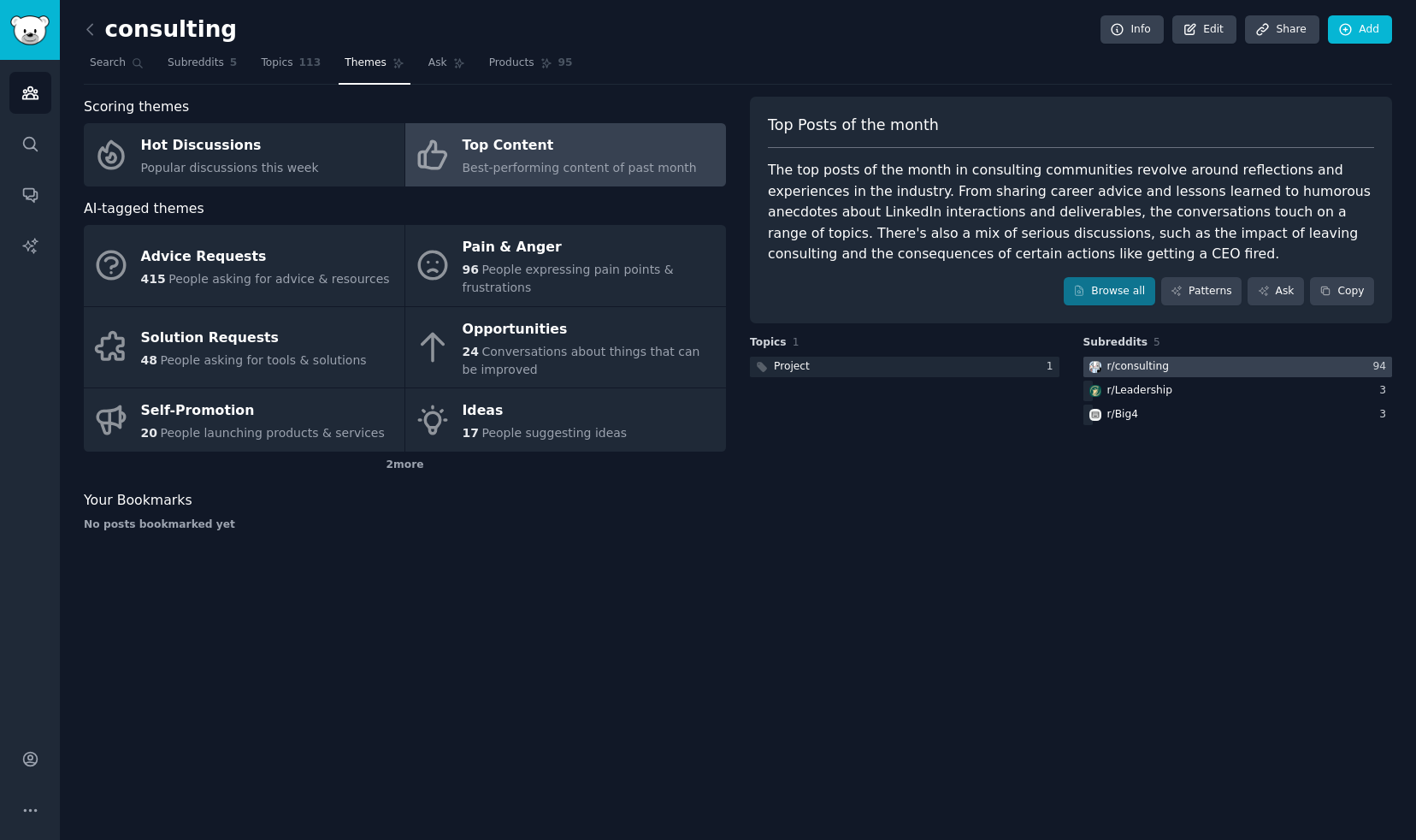
click at [1150, 363] on div "r/ consulting" at bounding box center [1138, 366] width 61 height 15
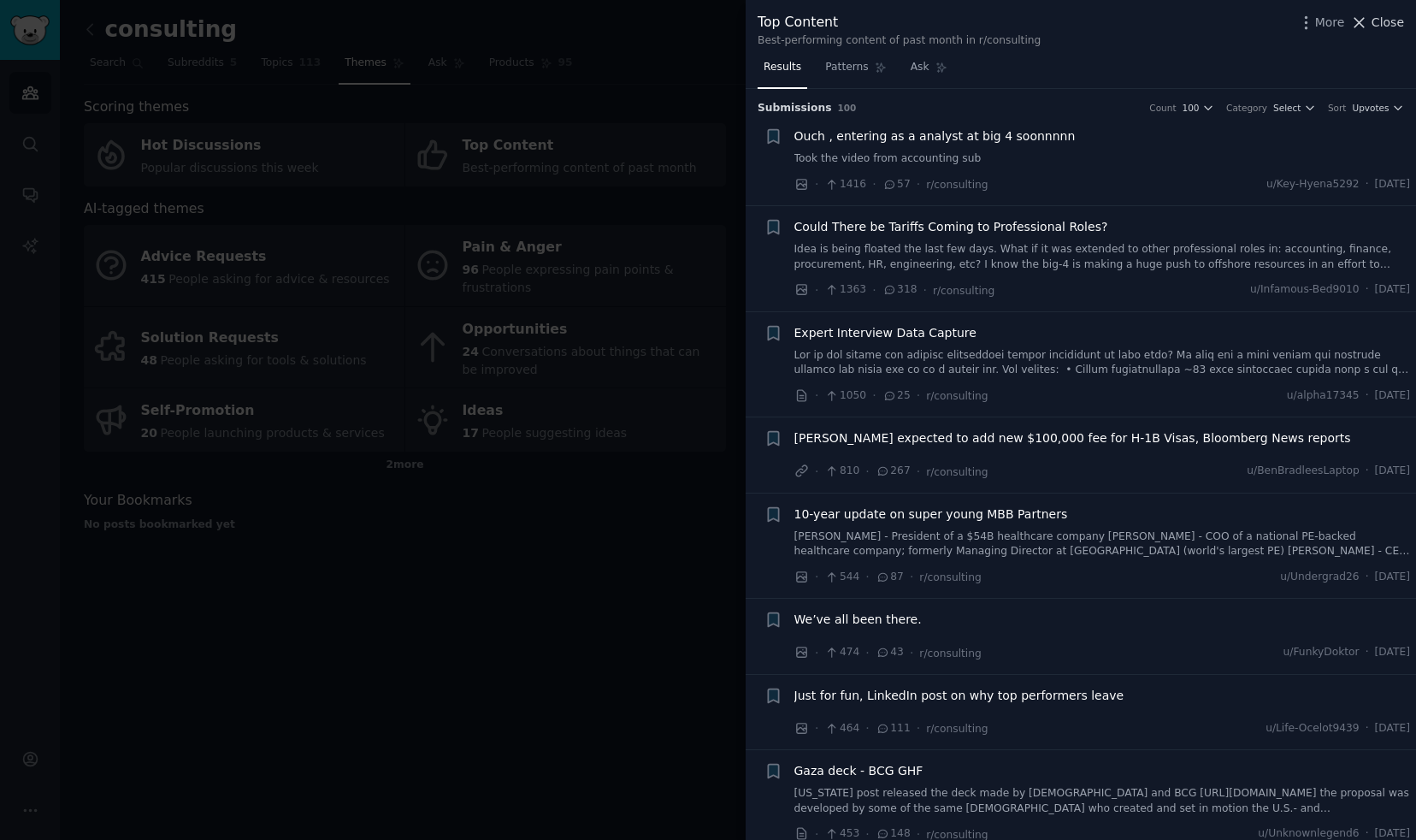
click at [1379, 20] on span "Close" at bounding box center [1388, 22] width 32 height 18
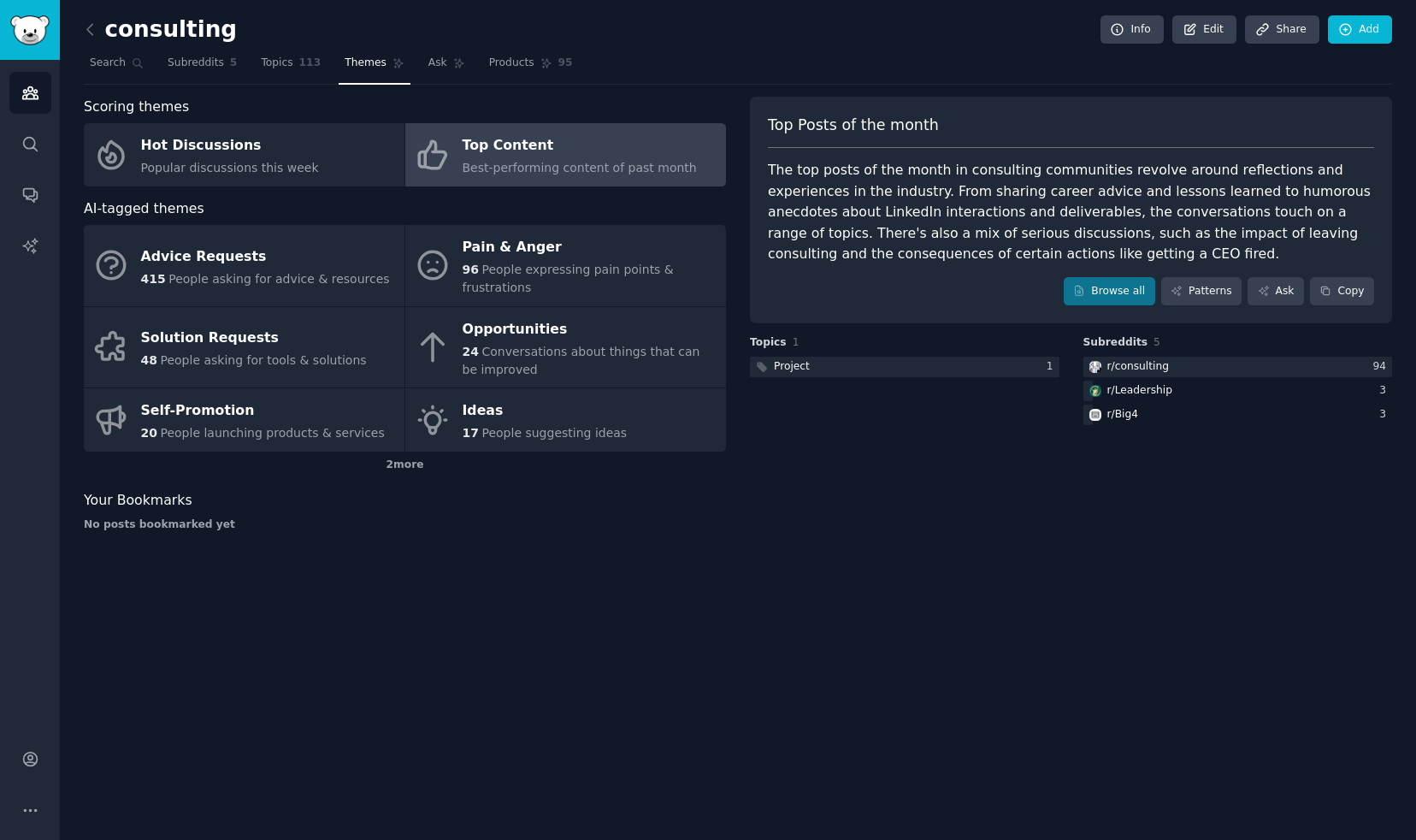
click at [32, 33] on img "Sidebar" at bounding box center [30, 30] width 40 height 30
